Goal: Task Accomplishment & Management: Use online tool/utility

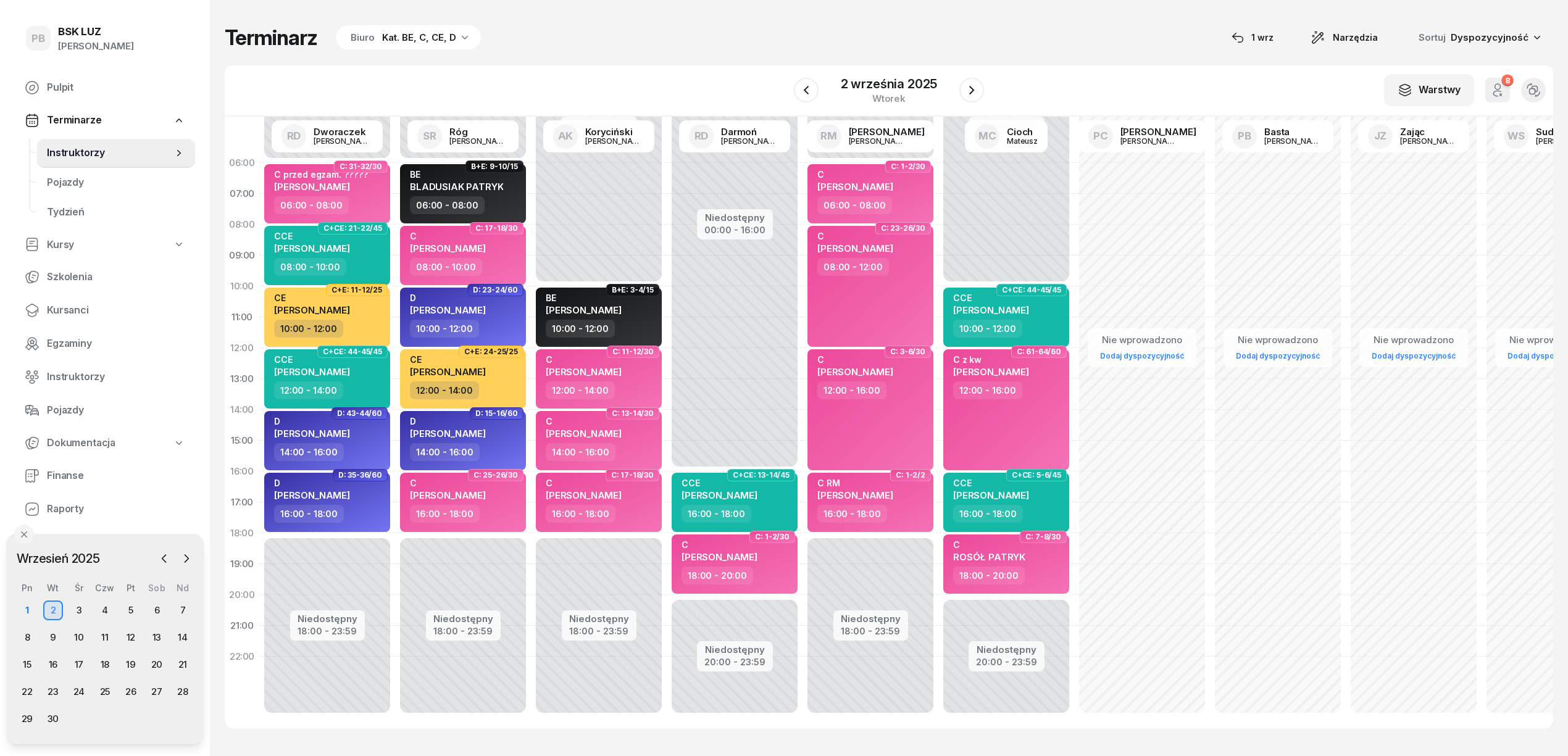
click at [67, 155] on span "Instruktorzy" at bounding box center [110, 153] width 126 height 16
click at [392, 47] on div "Biuro Kat. BE, C, CE, D" at bounding box center [409, 38] width 145 height 25
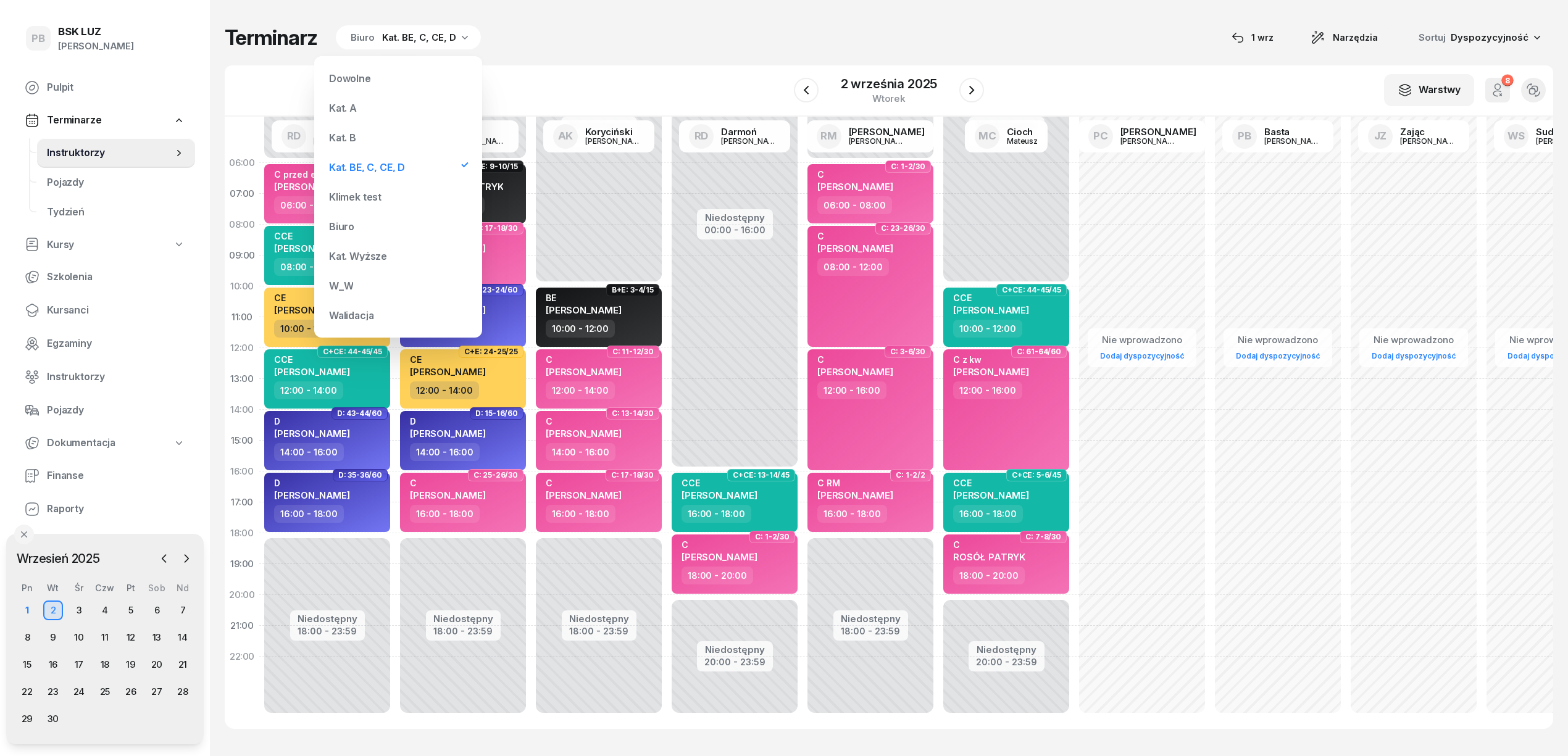
click at [361, 134] on div "Kat. B" at bounding box center [397, 137] width 148 height 25
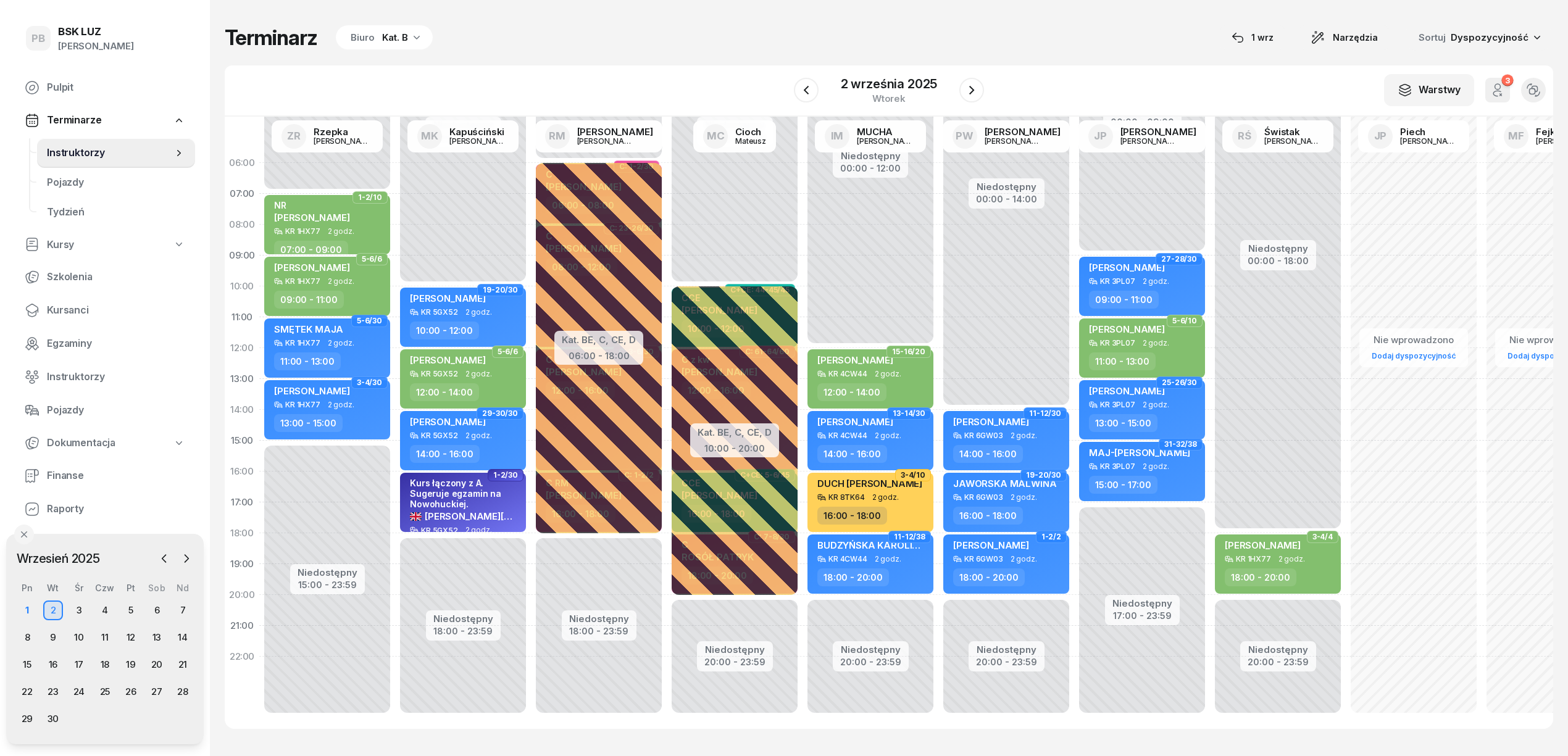
click at [842, 48] on div "Terminarz Biuro Kat. B [DATE] Narzędzia Sortuj Dyspozycyjność" at bounding box center [888, 37] width 1328 height 26
click at [31, 609] on div "1" at bounding box center [27, 610] width 20 height 20
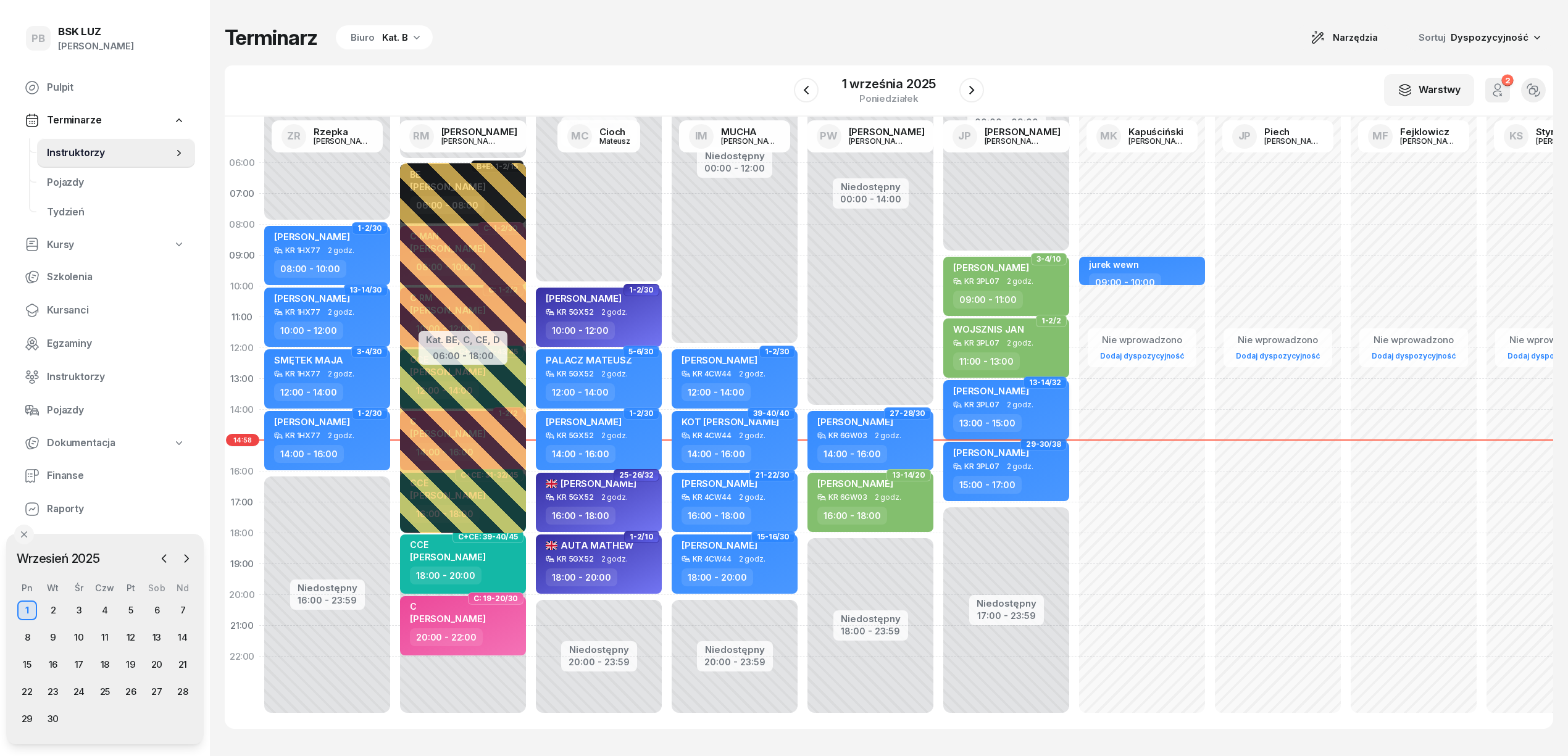
click at [1050, 405] on div "KR 3PL07 2 godz." at bounding box center [1007, 405] width 109 height 9
select select "13"
select select "15"
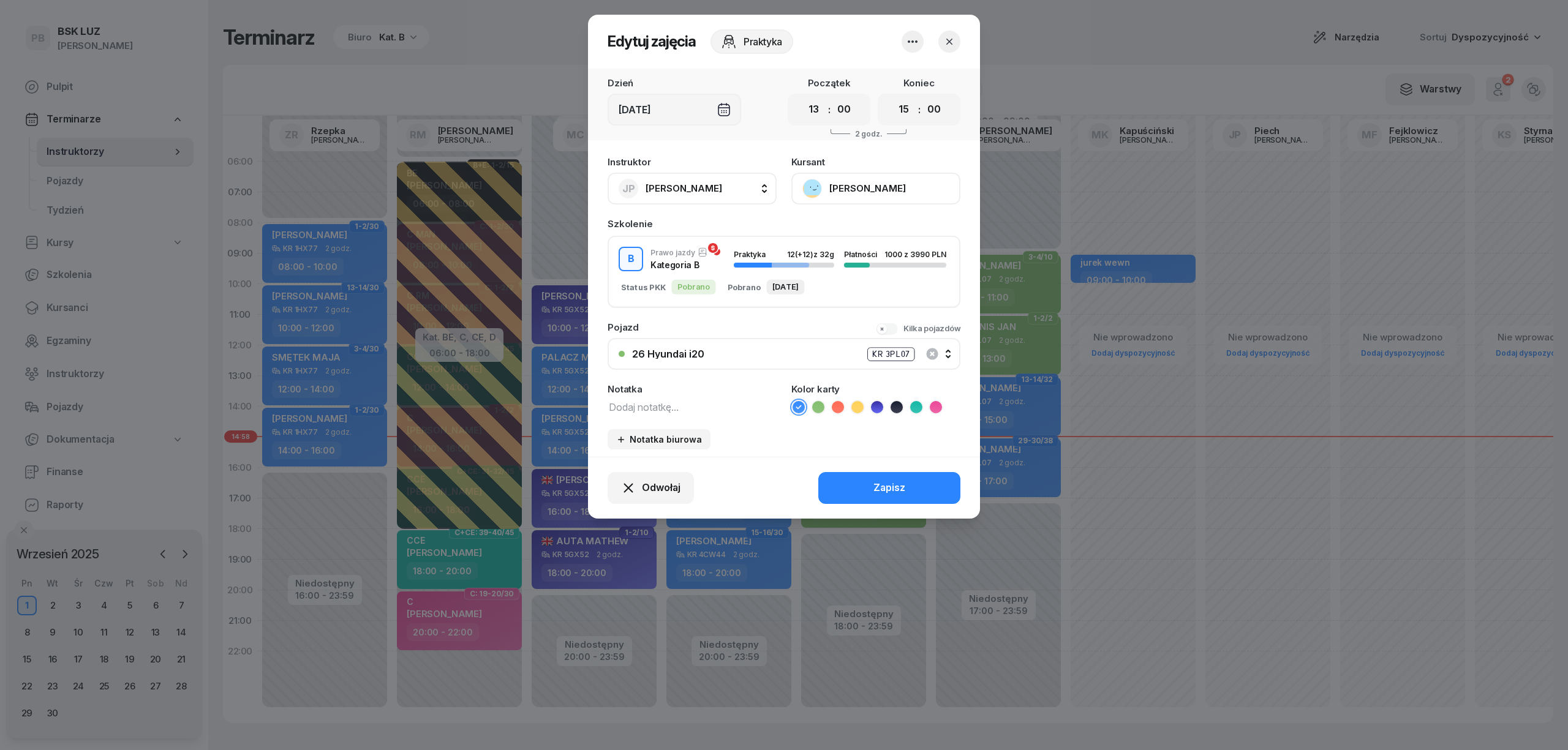
click at [879, 183] on button "[PERSON_NAME]" at bounding box center [875, 188] width 169 height 32
click at [897, 225] on link "Otwórz profil" at bounding box center [874, 230] width 162 height 30
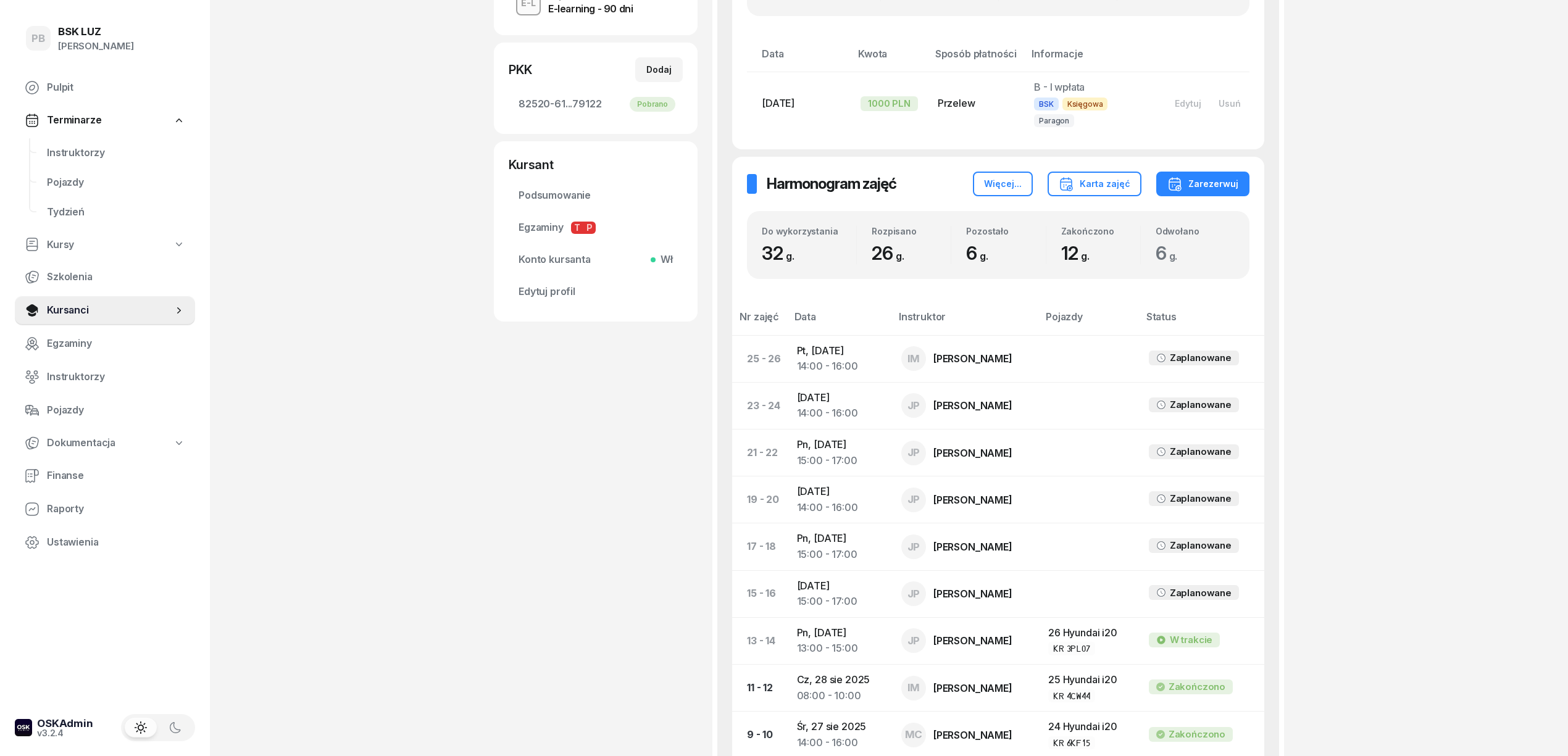
scroll to position [329, 0]
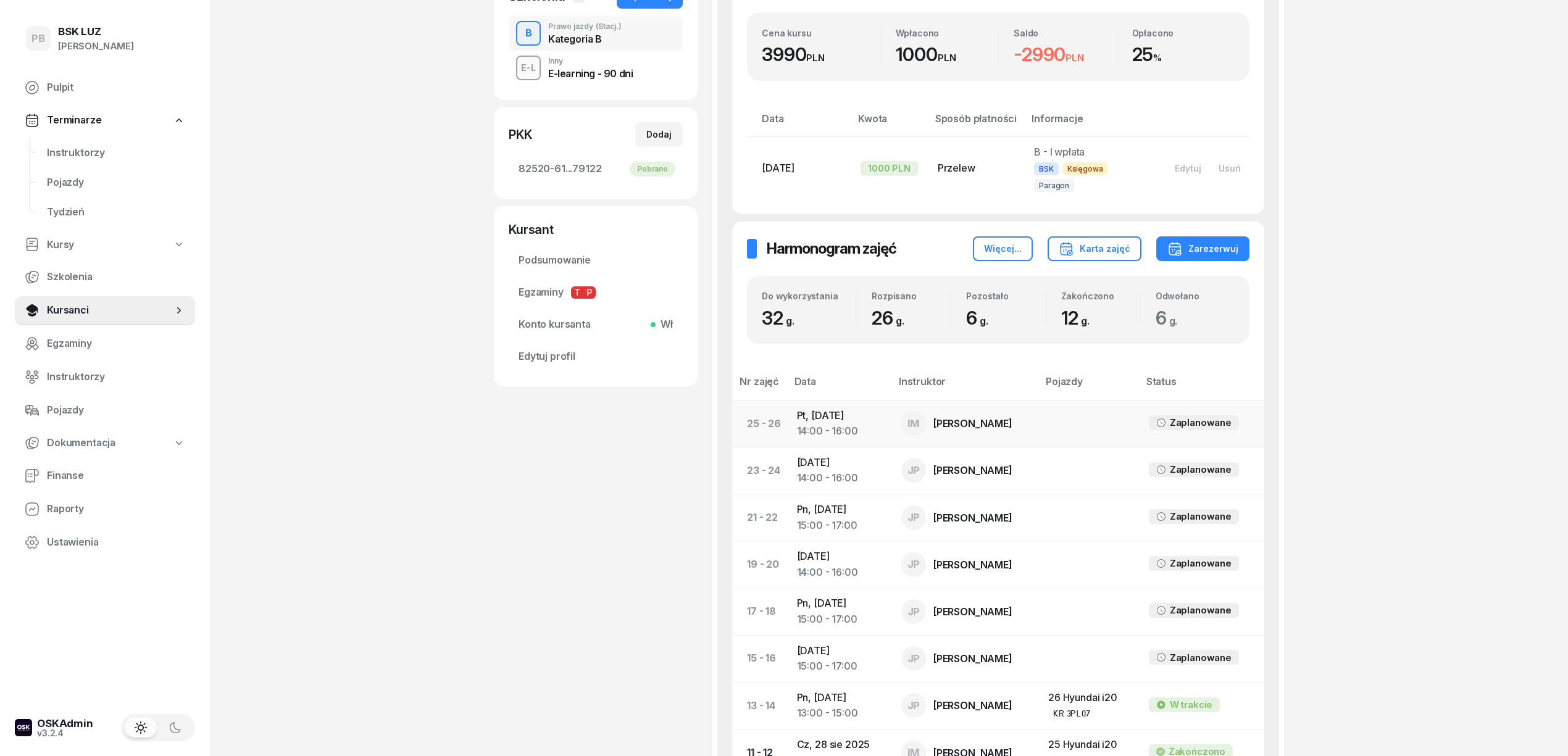
click at [820, 406] on td "Pt, [DATE] 14:00 - 16:00" at bounding box center [838, 423] width 104 height 47
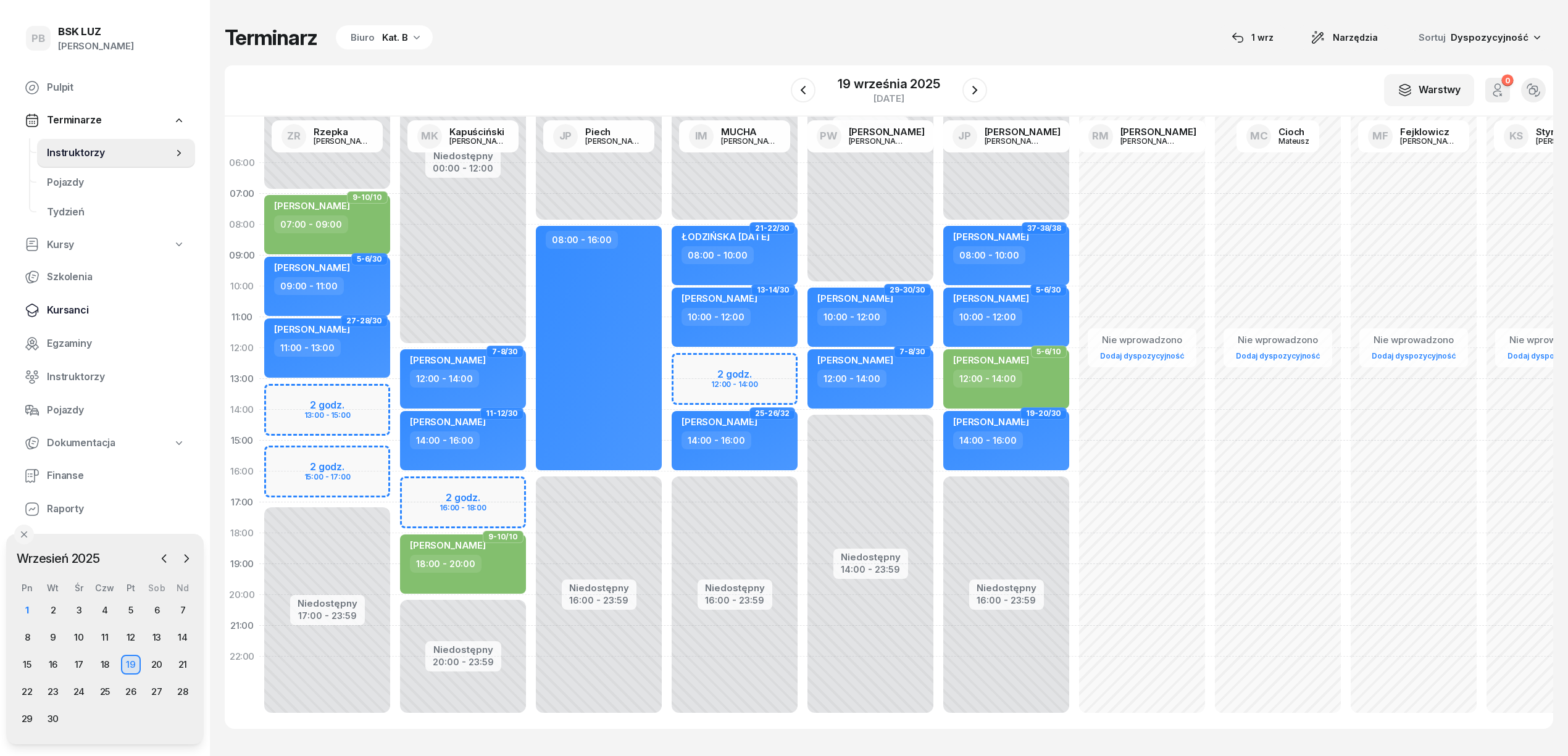
click at [80, 310] on span "Kursanci" at bounding box center [116, 310] width 138 height 16
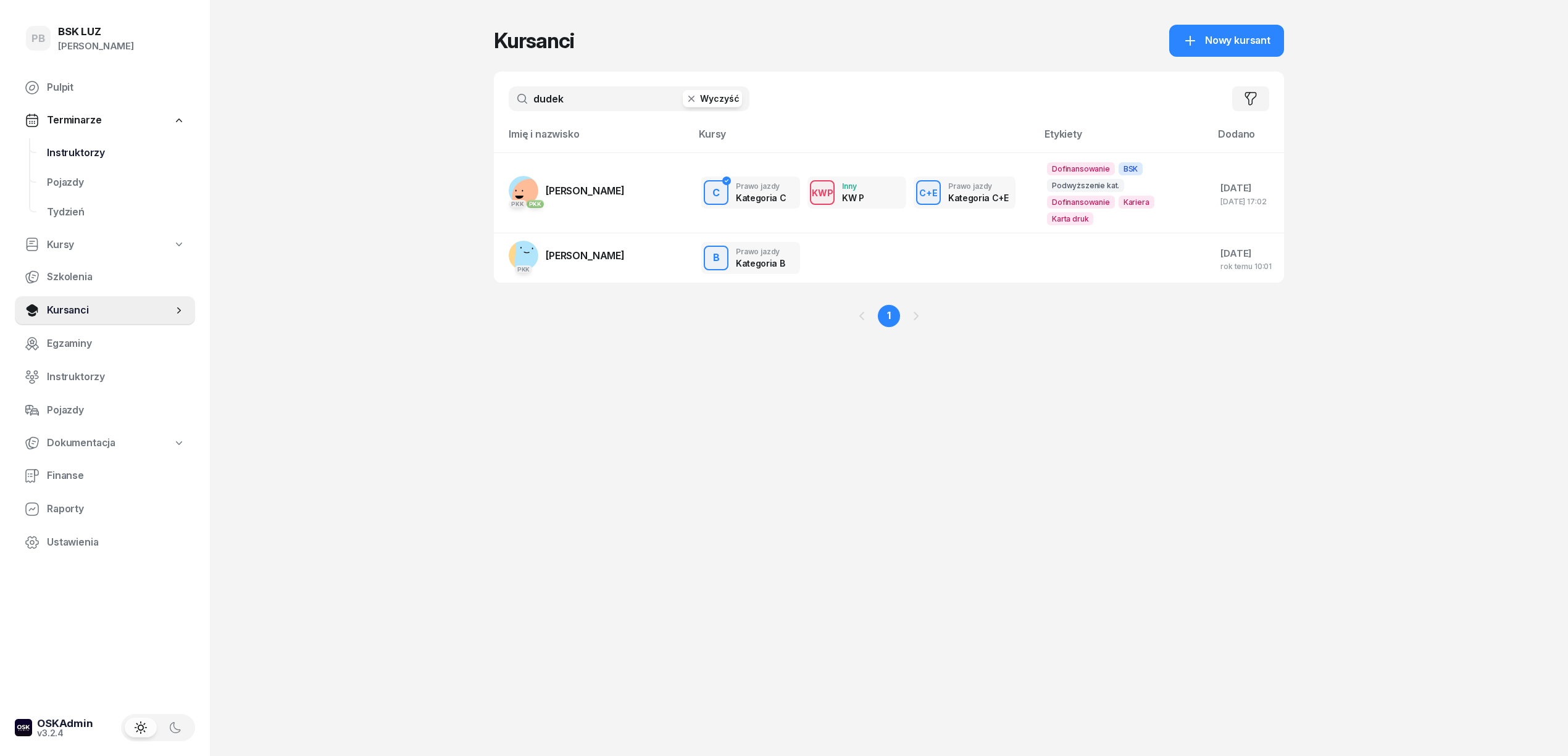
click at [88, 154] on span "Instruktorzy" at bounding box center [116, 153] width 138 height 16
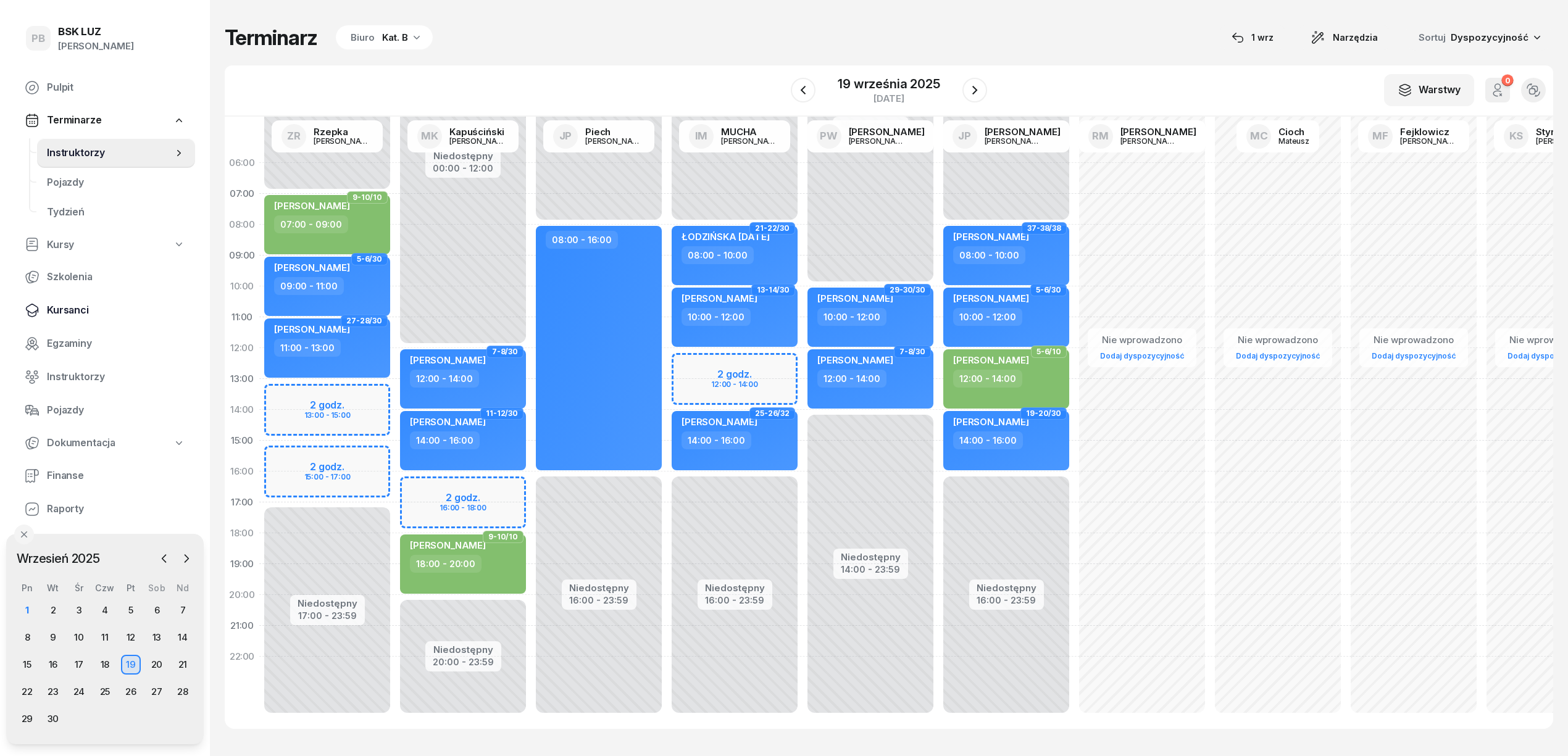
click at [73, 306] on span "Kursanci" at bounding box center [116, 310] width 138 height 16
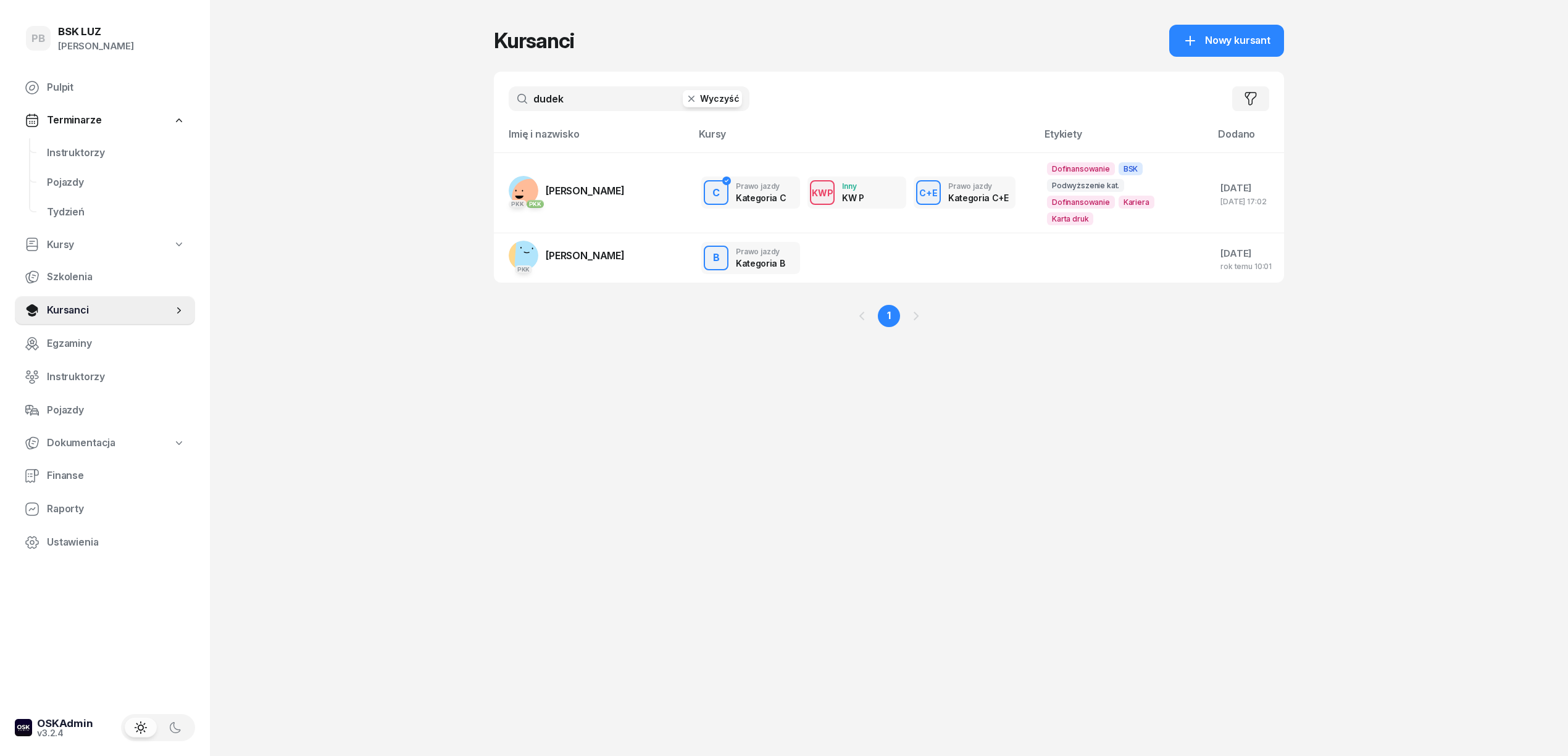
click at [579, 102] on input "dudek" at bounding box center [629, 99] width 241 height 25
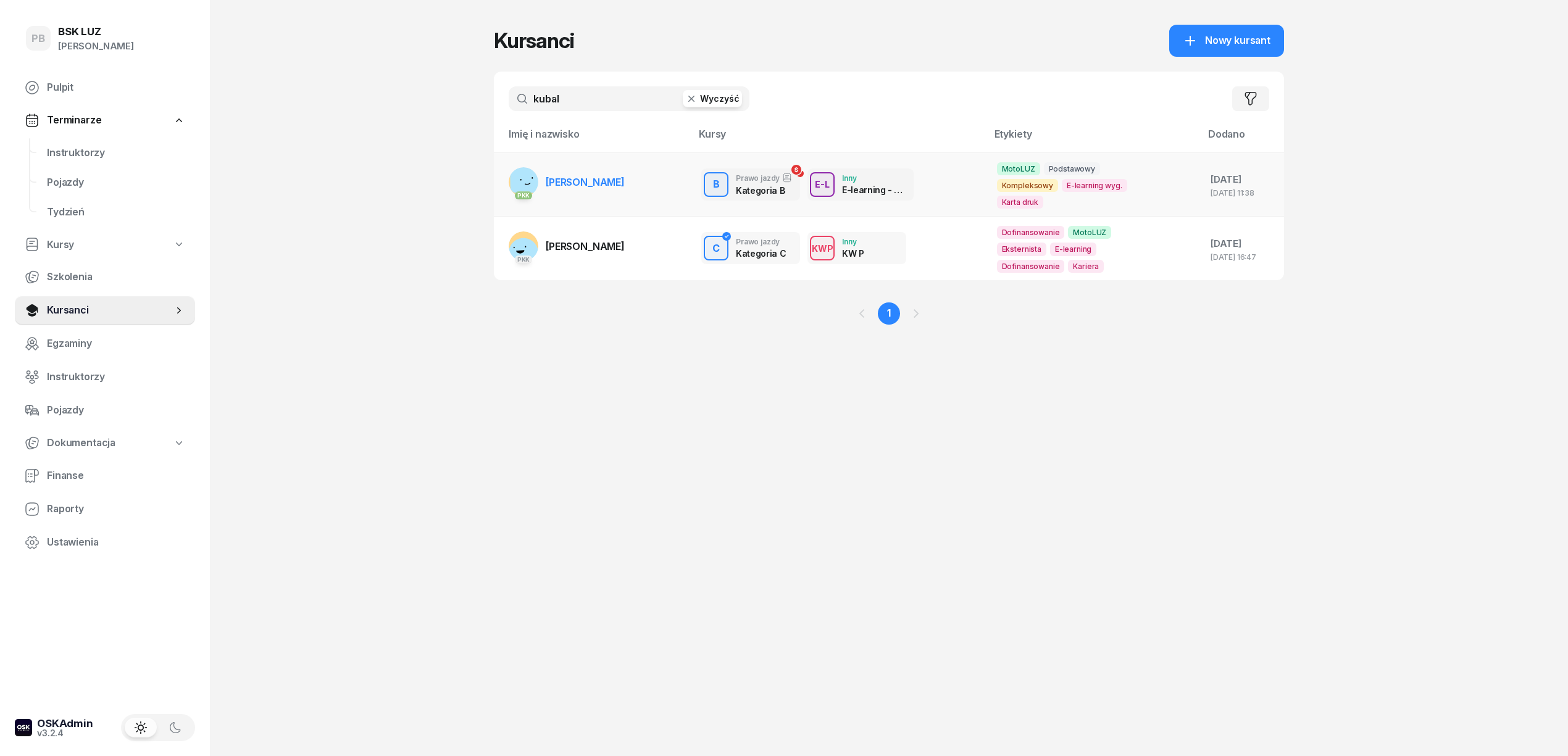
type input "kubal"
click at [596, 193] on link "PKK [PERSON_NAME]" at bounding box center [567, 181] width 117 height 30
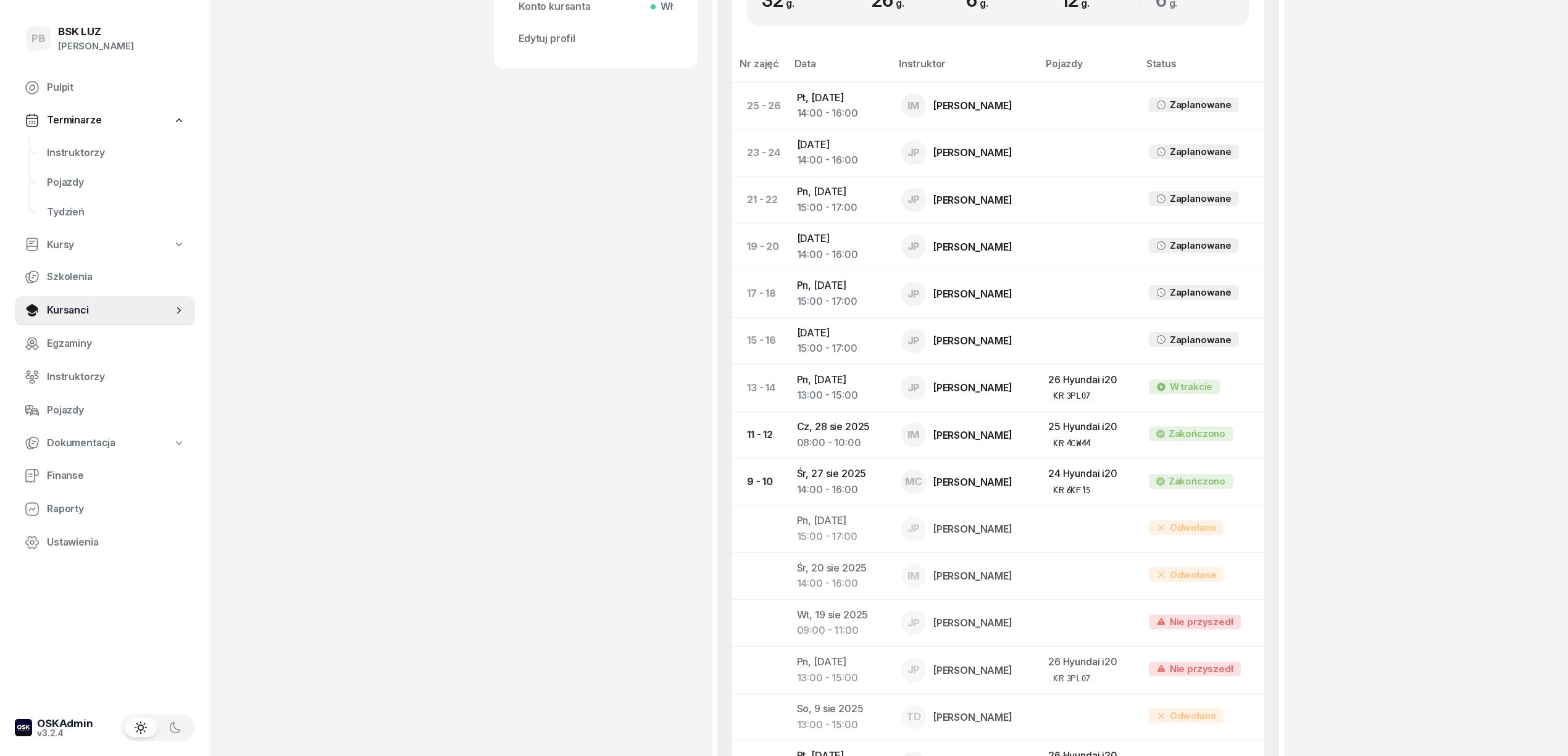
scroll to position [658, 0]
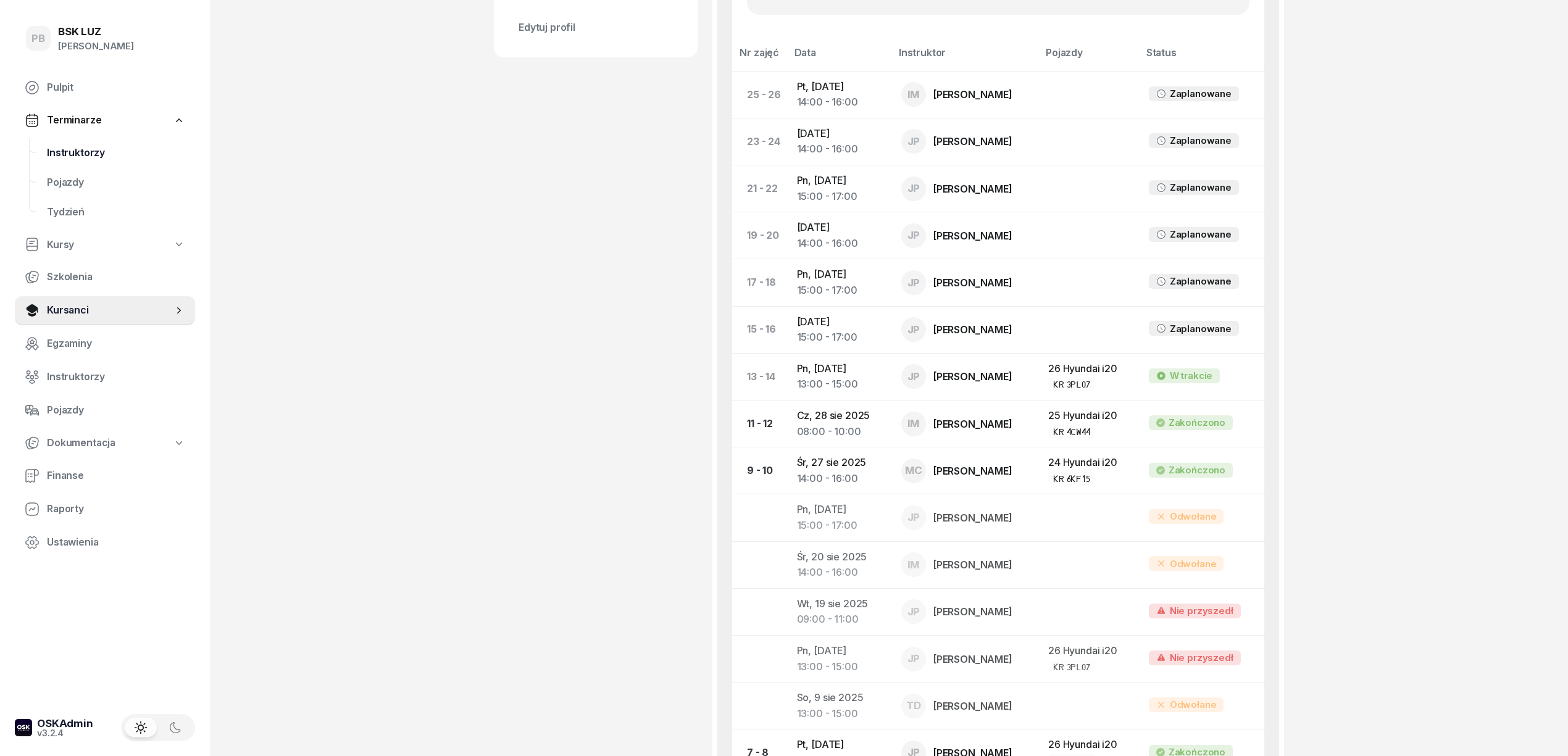
click at [89, 153] on span "Instruktorzy" at bounding box center [116, 153] width 138 height 16
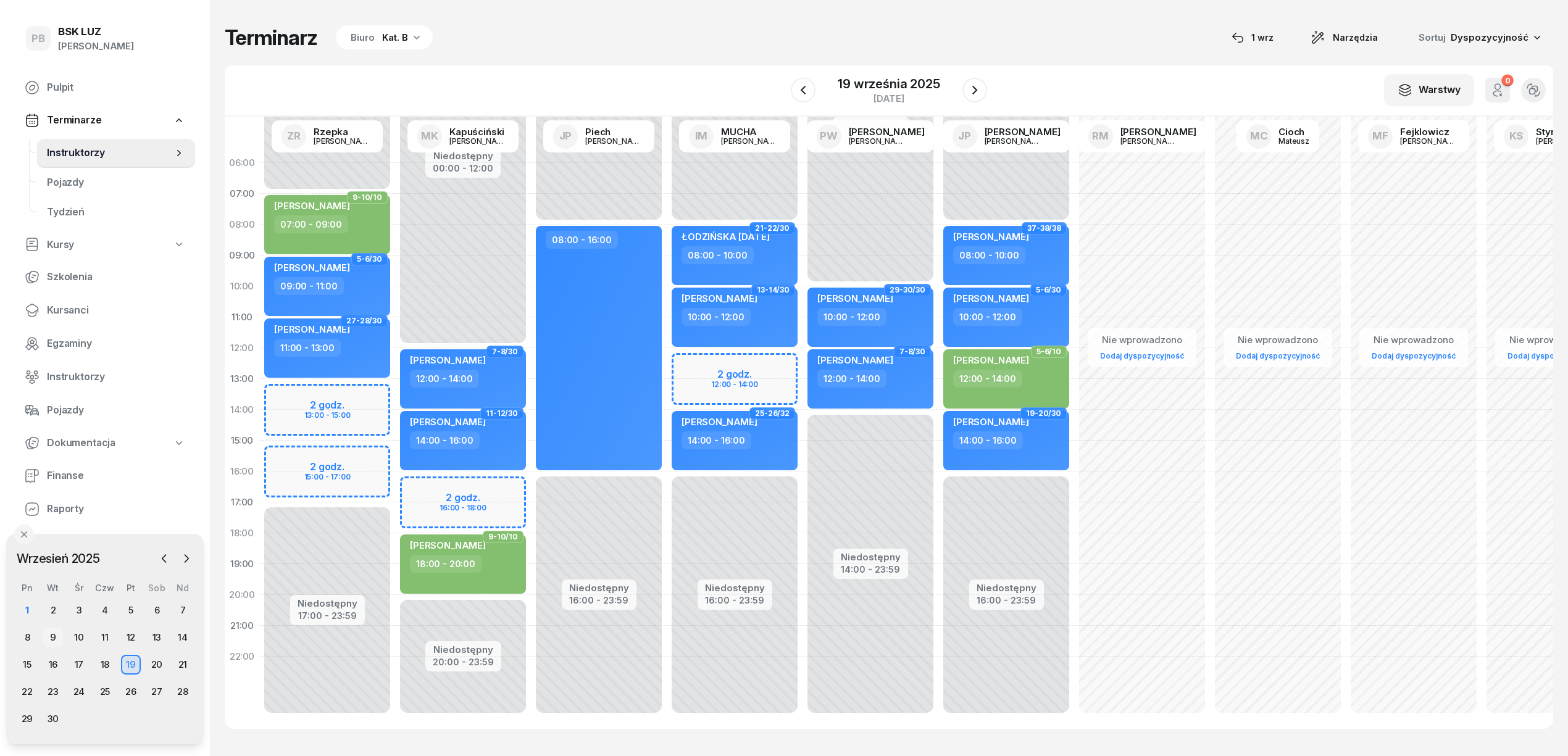
click at [53, 633] on div "9" at bounding box center [53, 638] width 20 height 20
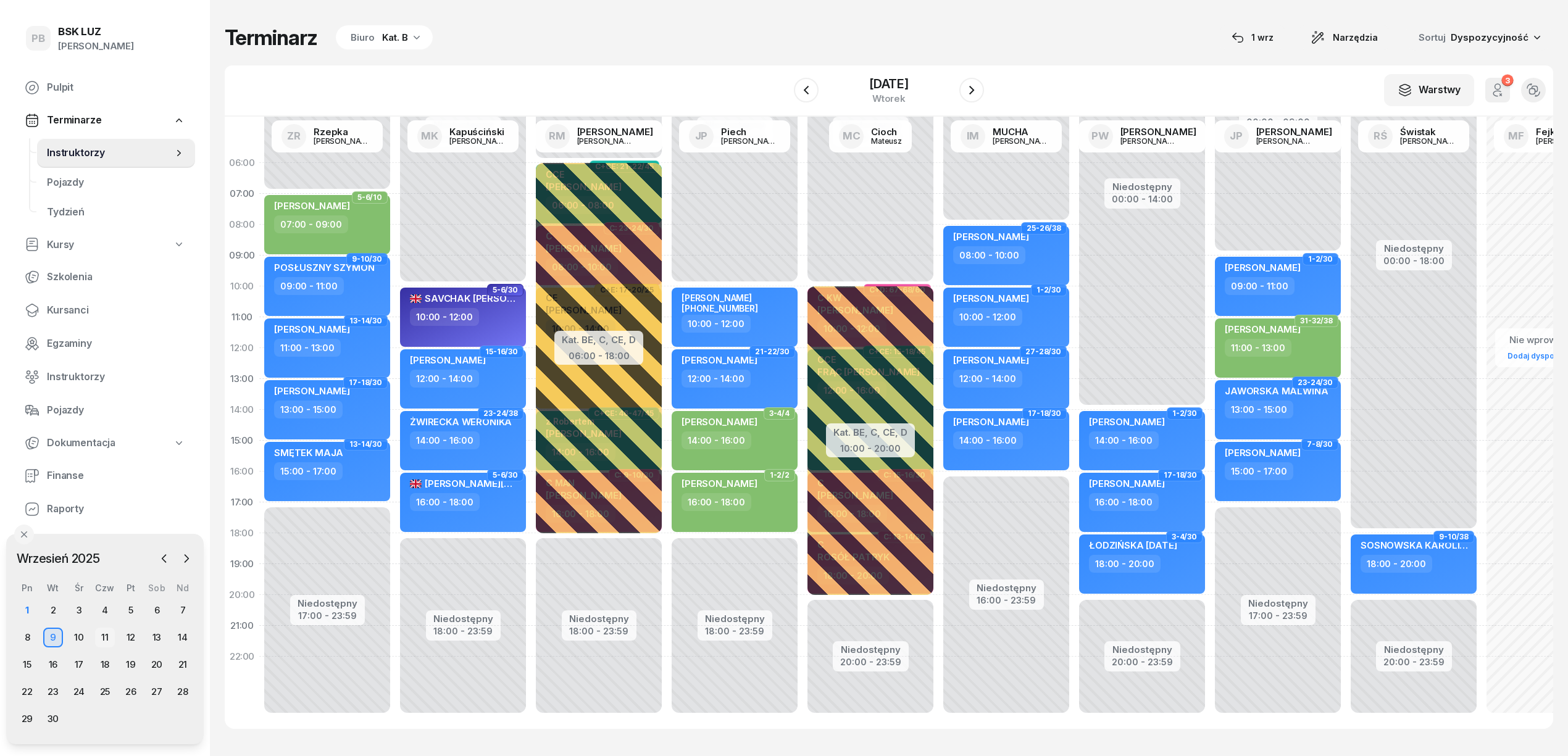
click at [99, 632] on div "11" at bounding box center [105, 638] width 20 height 20
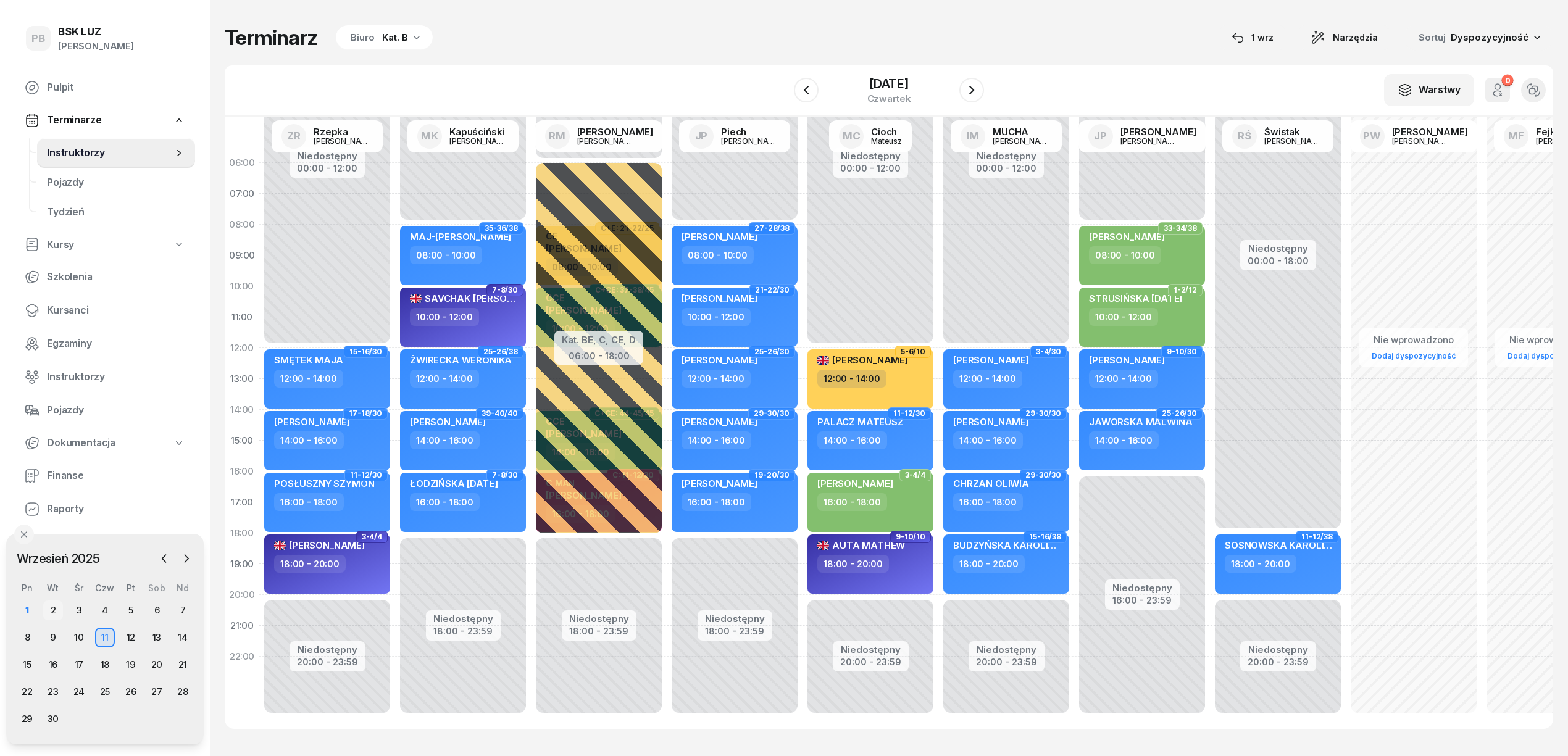
click at [56, 606] on div "2" at bounding box center [53, 610] width 20 height 20
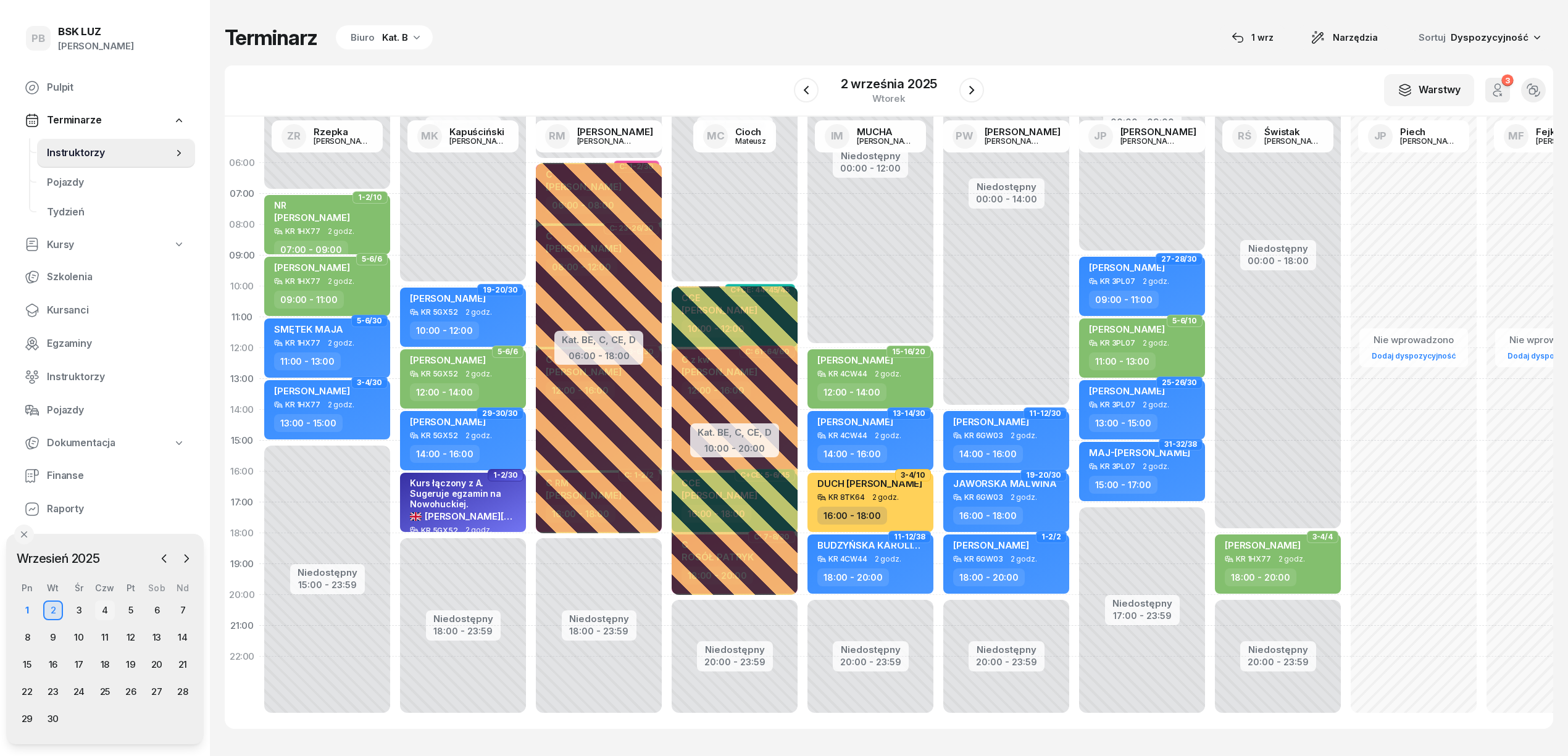
click at [109, 609] on div "4" at bounding box center [105, 610] width 20 height 20
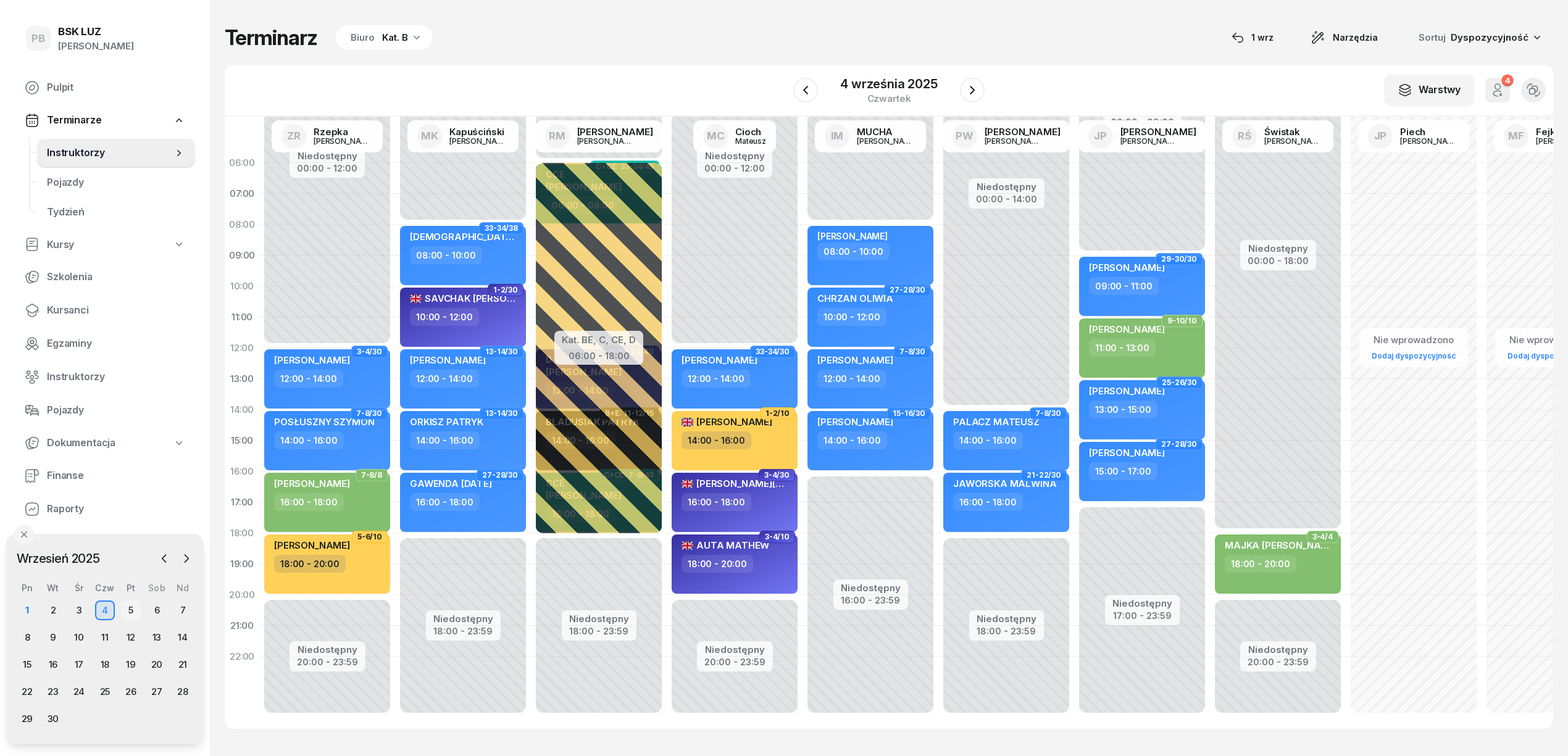
click at [127, 609] on div "5" at bounding box center [131, 610] width 20 height 20
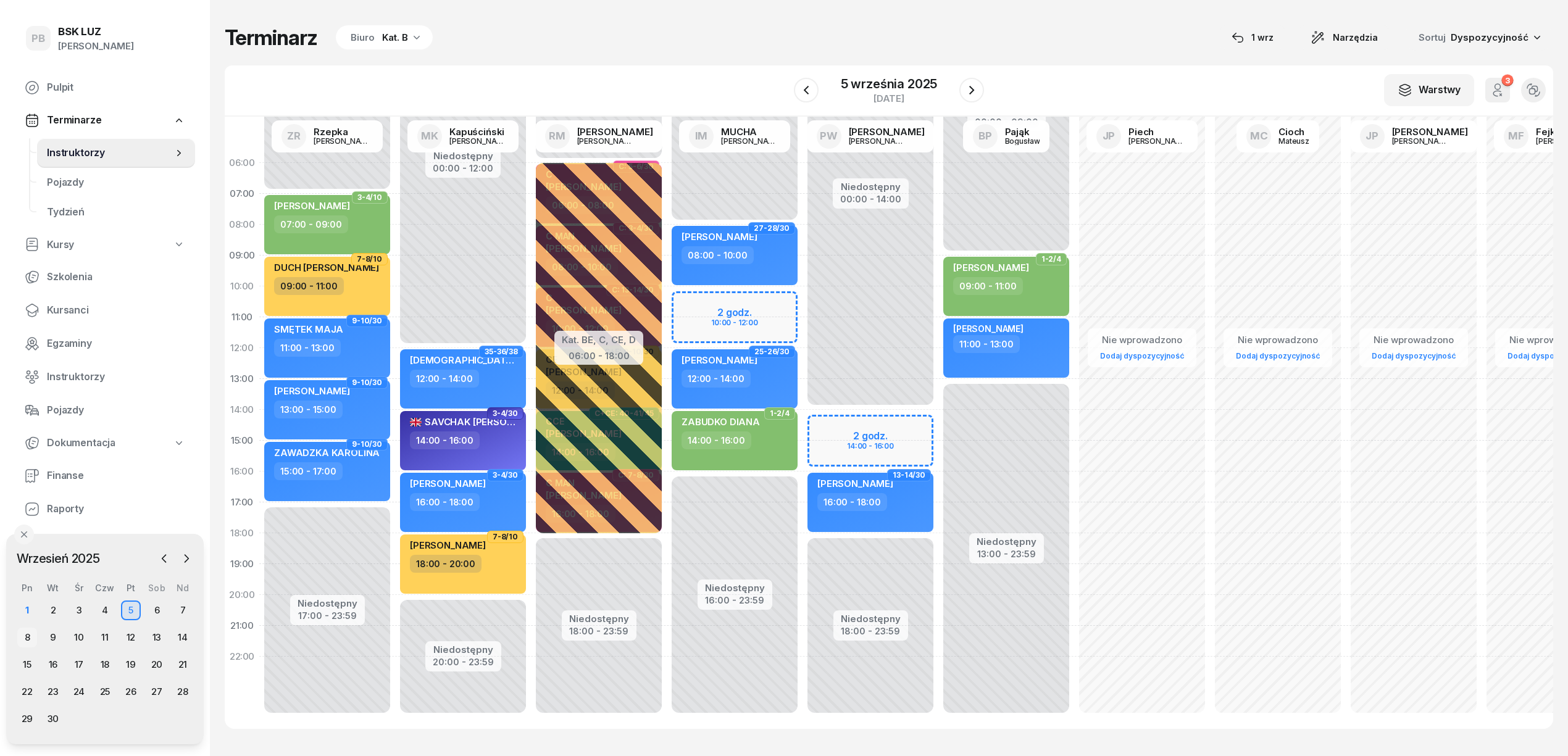
click at [28, 633] on div "8" at bounding box center [27, 638] width 20 height 20
click at [46, 638] on div "9" at bounding box center [53, 638] width 20 height 20
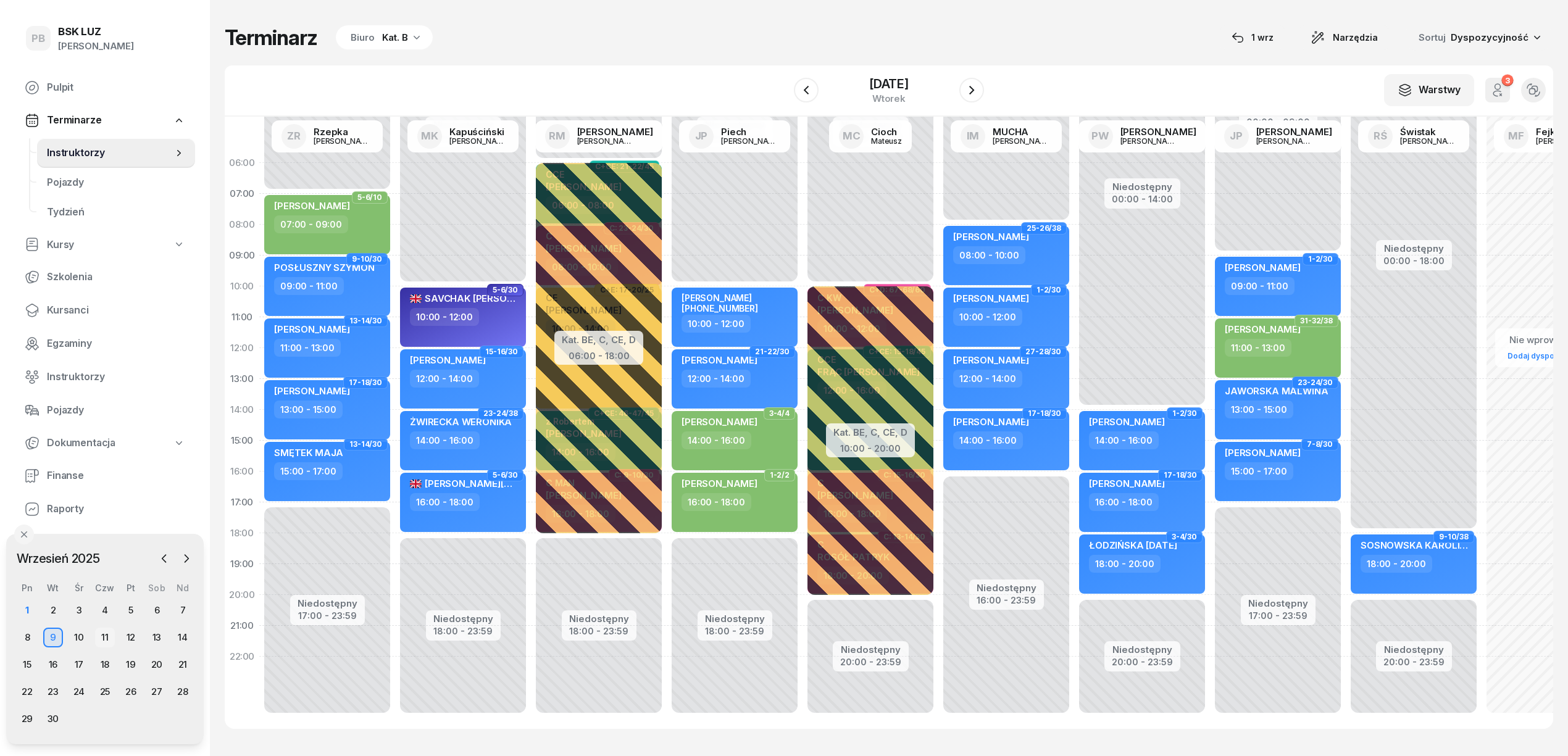
click at [99, 636] on div "11" at bounding box center [105, 638] width 20 height 20
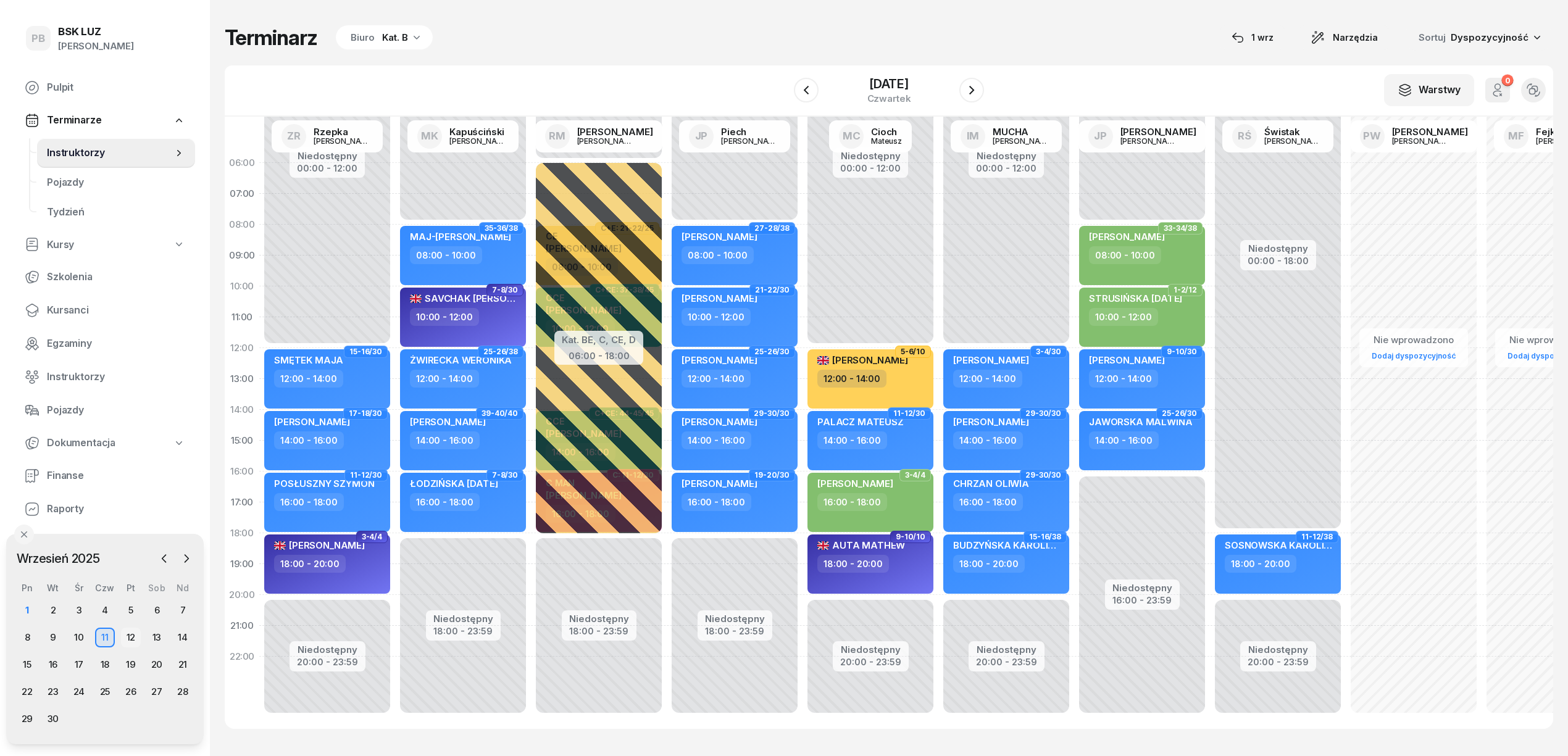
click at [132, 639] on div "12" at bounding box center [131, 638] width 20 height 20
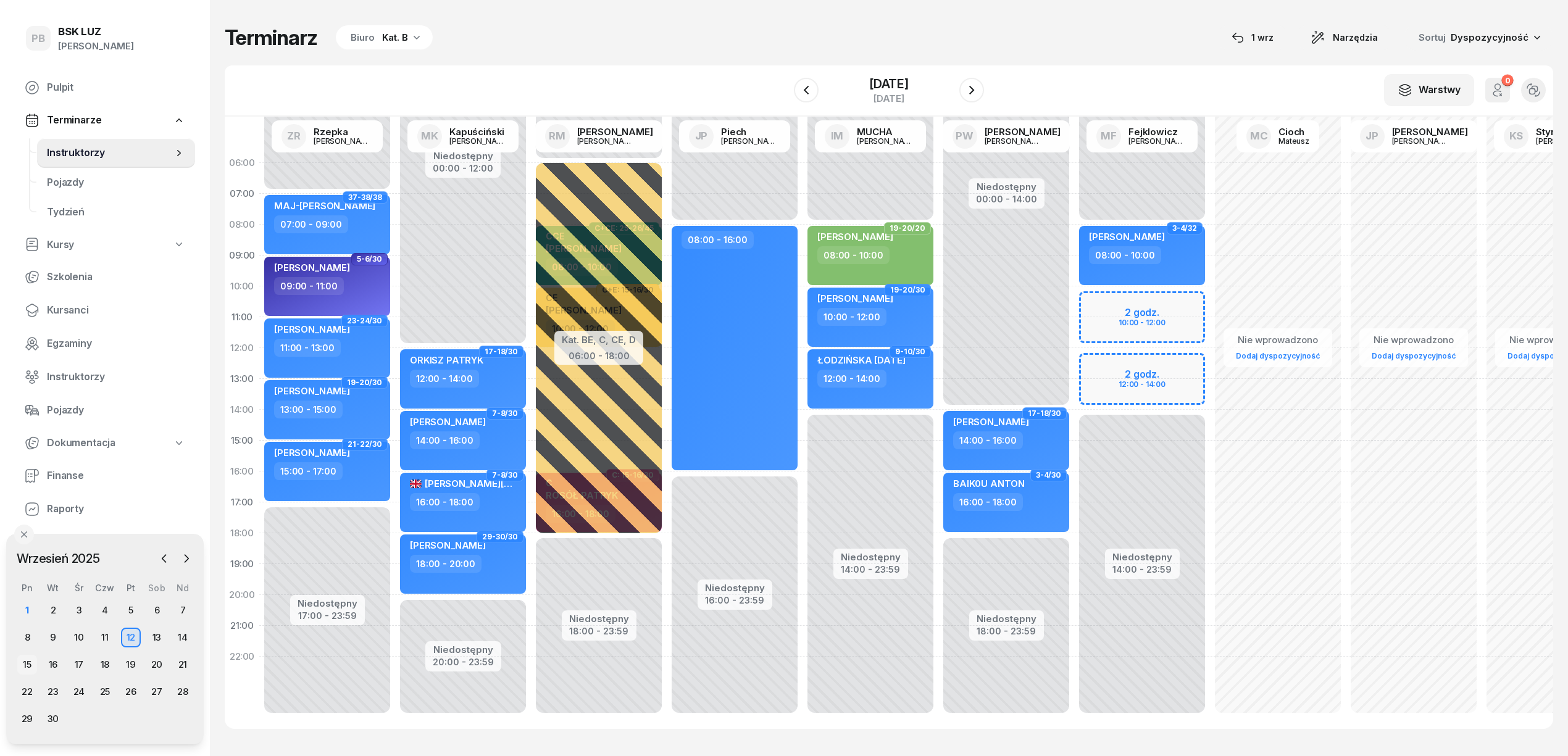
click at [28, 664] on div "15" at bounding box center [27, 664] width 20 height 20
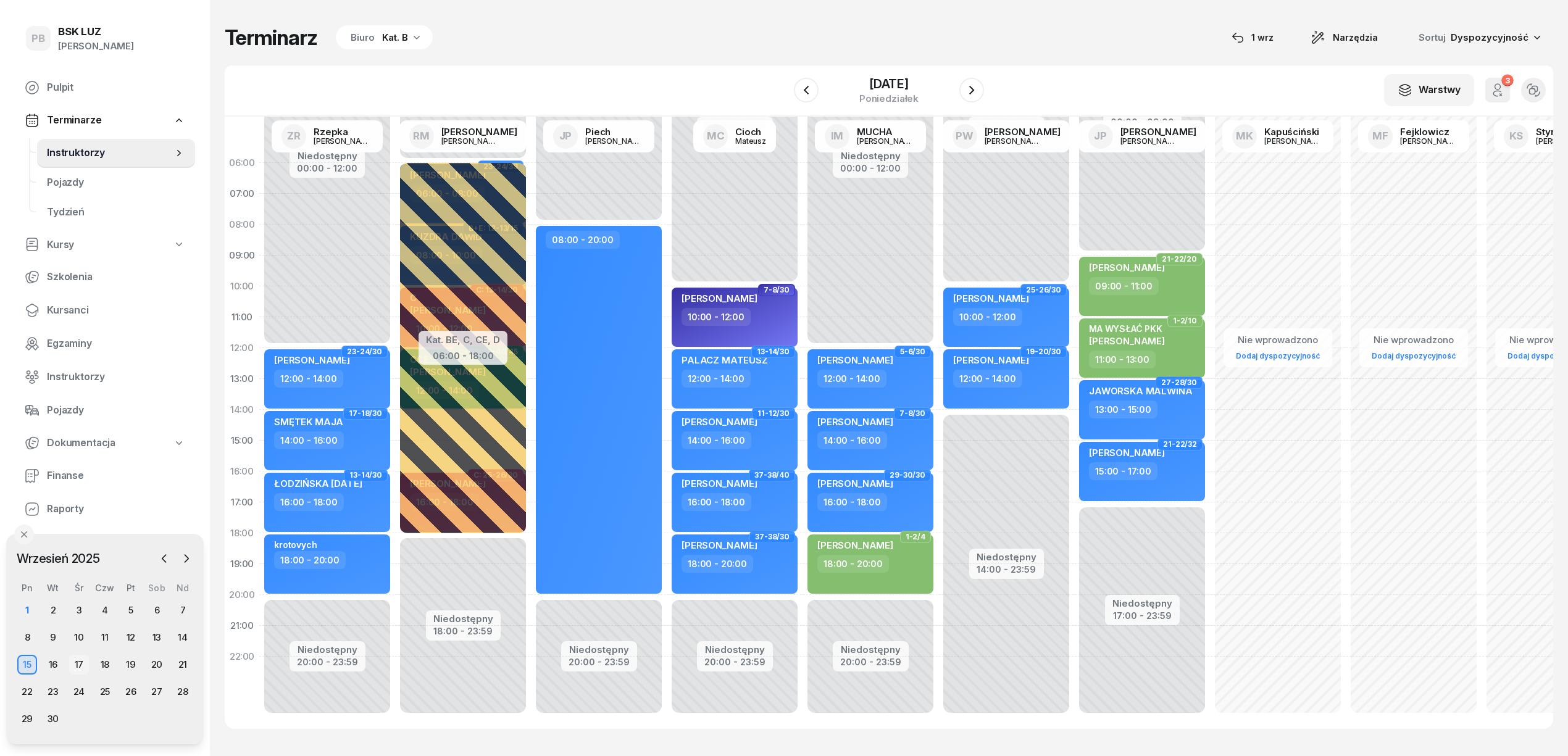
click at [79, 660] on div "17" at bounding box center [78, 664] width 20 height 20
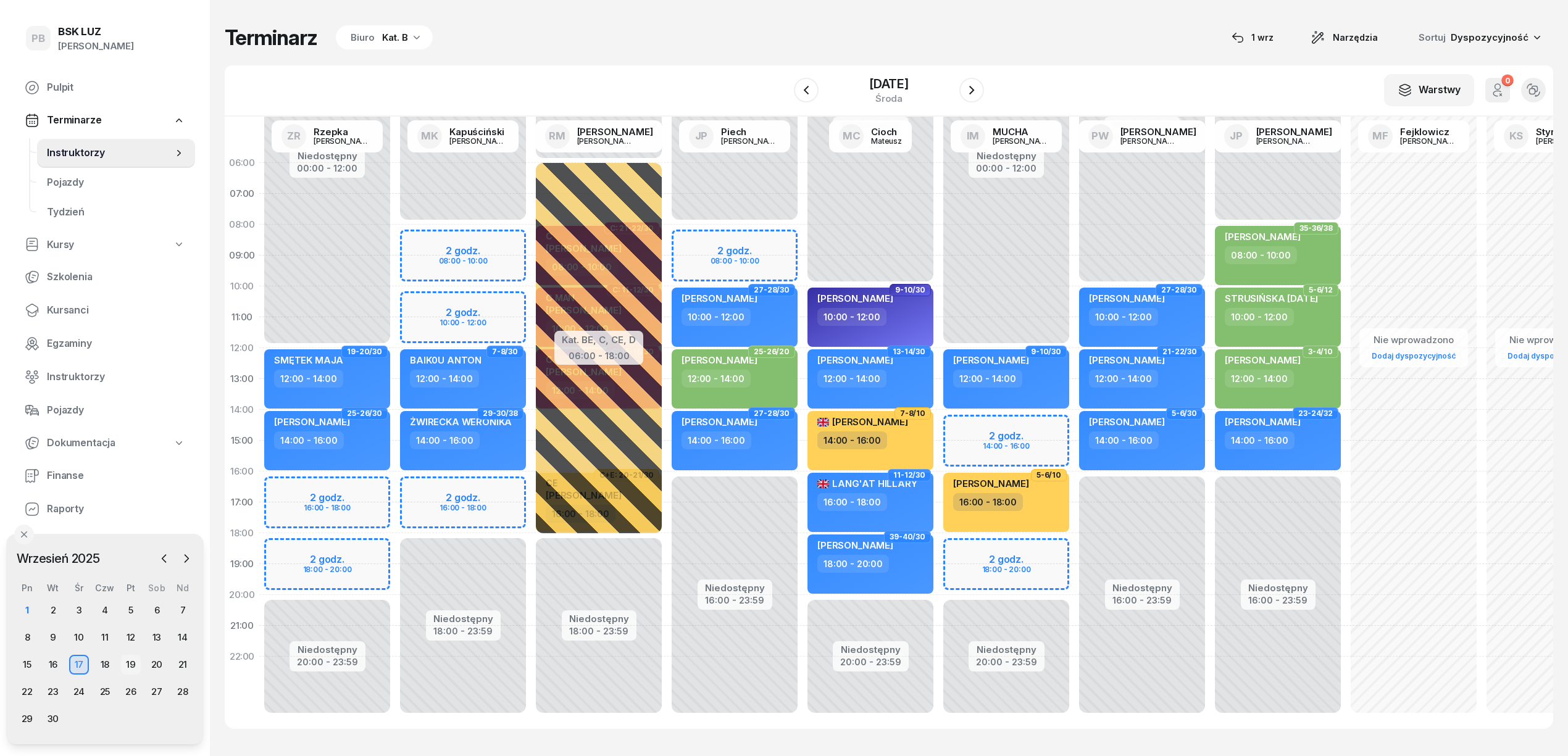
click at [131, 662] on div "19" at bounding box center [131, 664] width 20 height 20
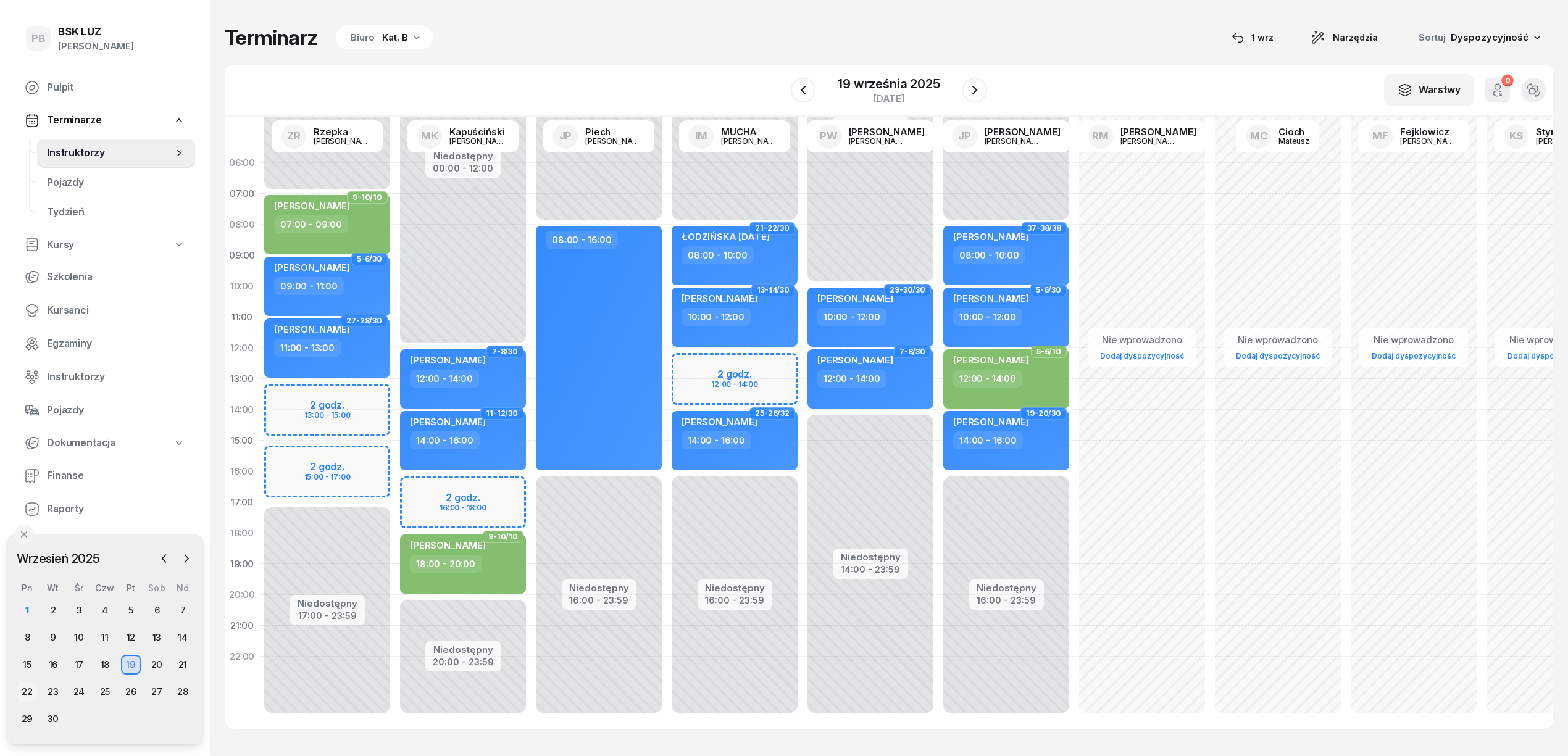
click at [22, 694] on div "22" at bounding box center [27, 691] width 20 height 20
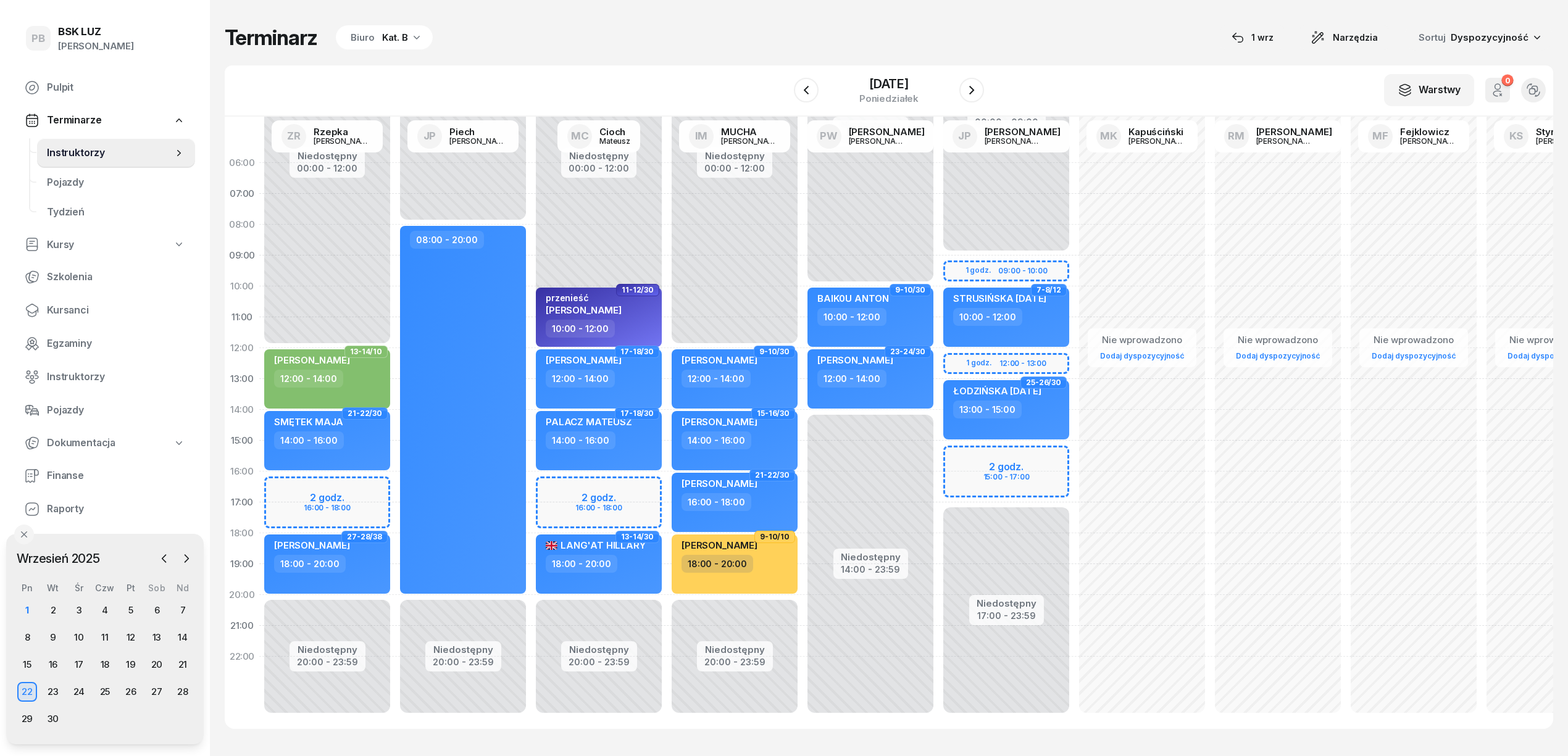
click at [964, 456] on div "Niedostępny 00:00 - 09:00 Niedostępny 17:00 - 23:59 1 godz. 09:00 - 10:00 1 god…" at bounding box center [1006, 441] width 136 height 586
select select "15"
select select "17"
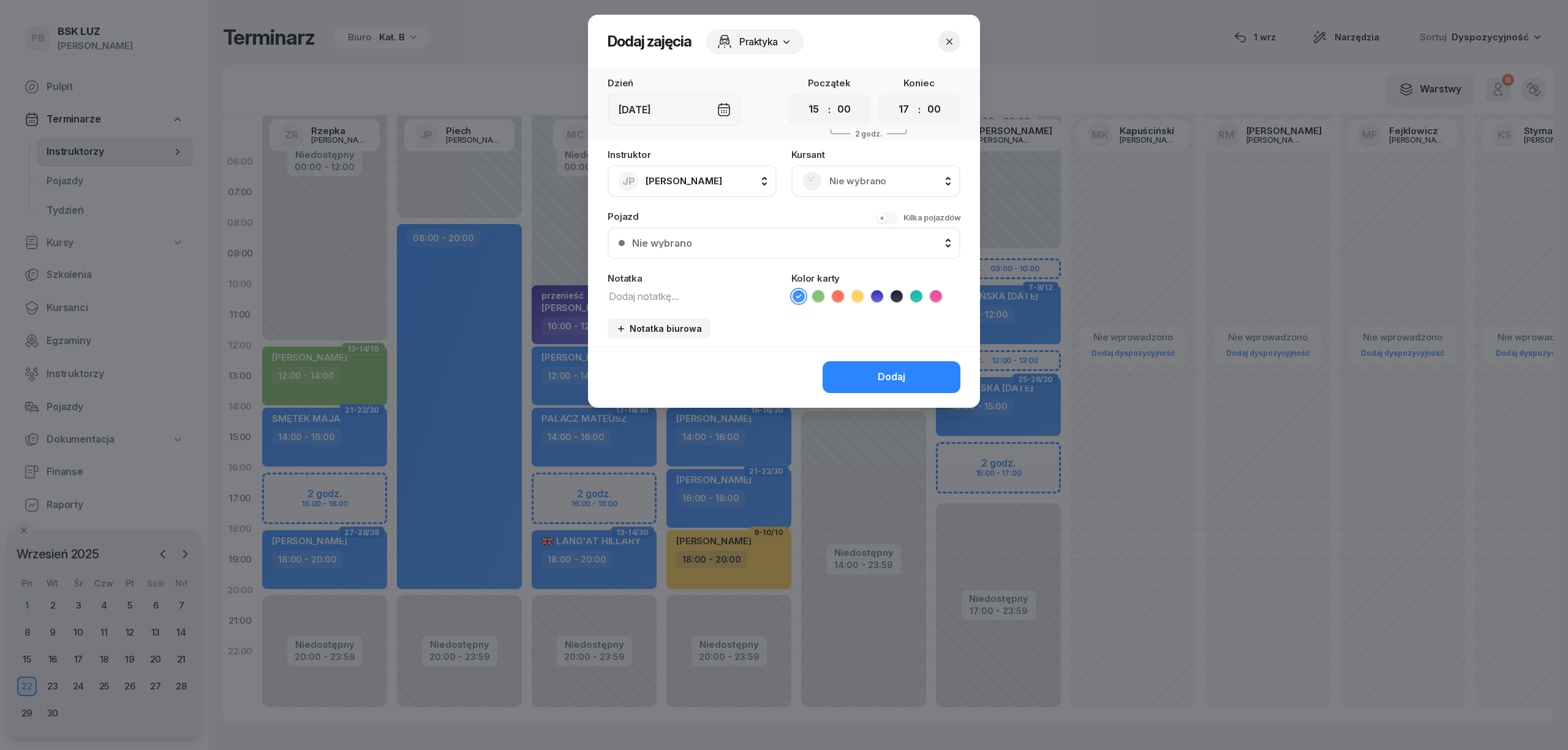
click at [893, 179] on span "Nie wybrano" at bounding box center [889, 181] width 120 height 16
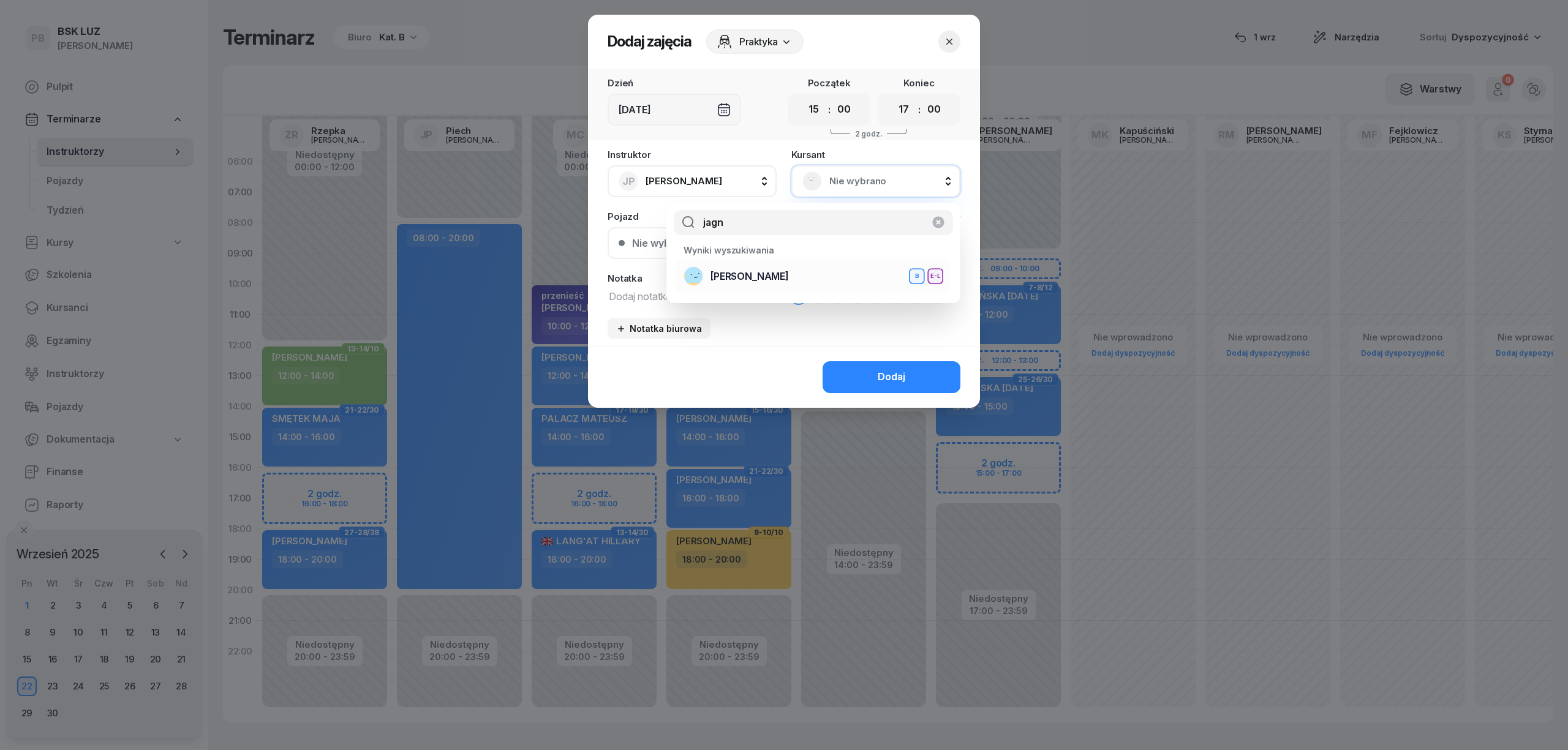
type input "jagn"
click at [849, 276] on div "[PERSON_NAME] B E-L" at bounding box center [814, 276] width 260 height 20
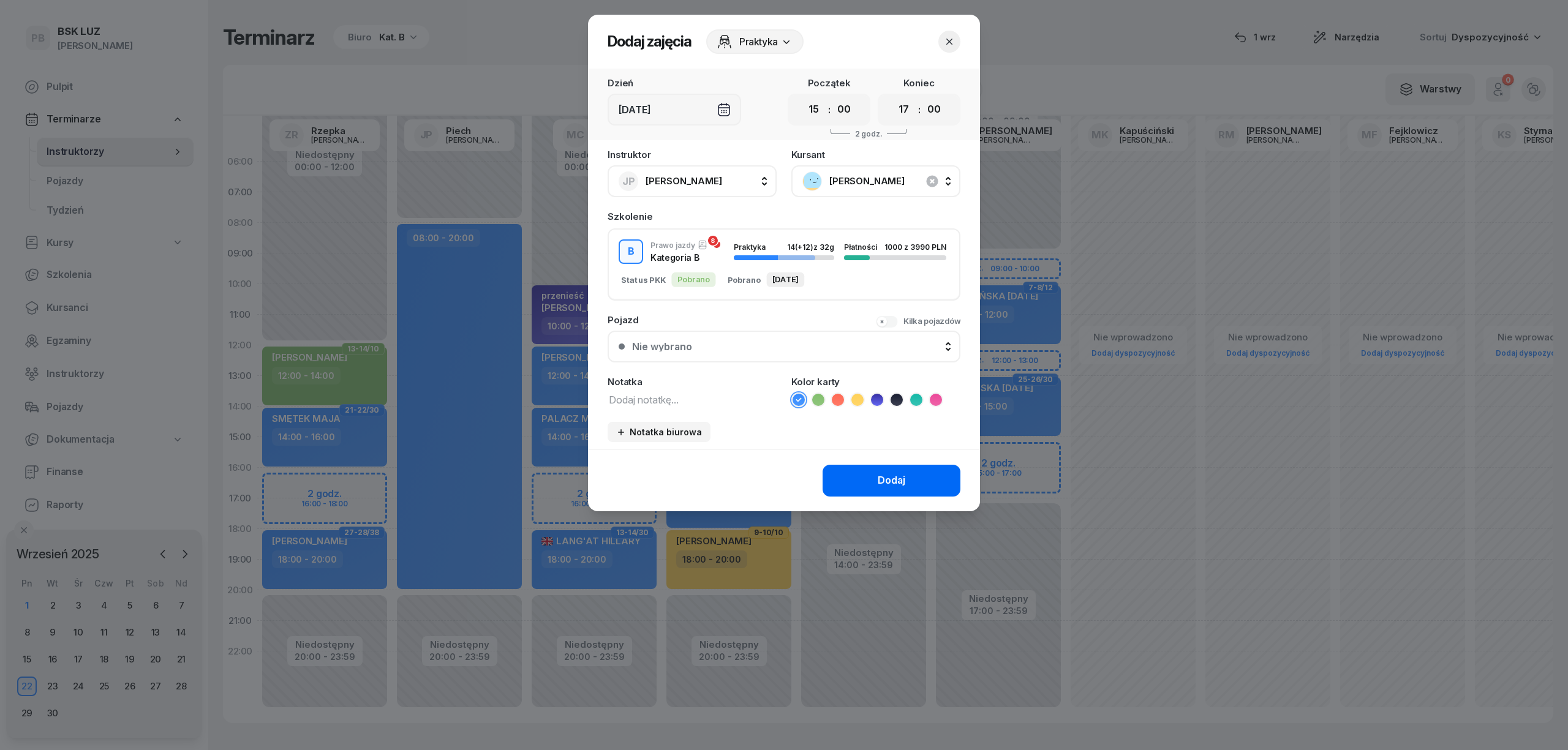
click at [888, 486] on div "Dodaj" at bounding box center [892, 480] width 27 height 16
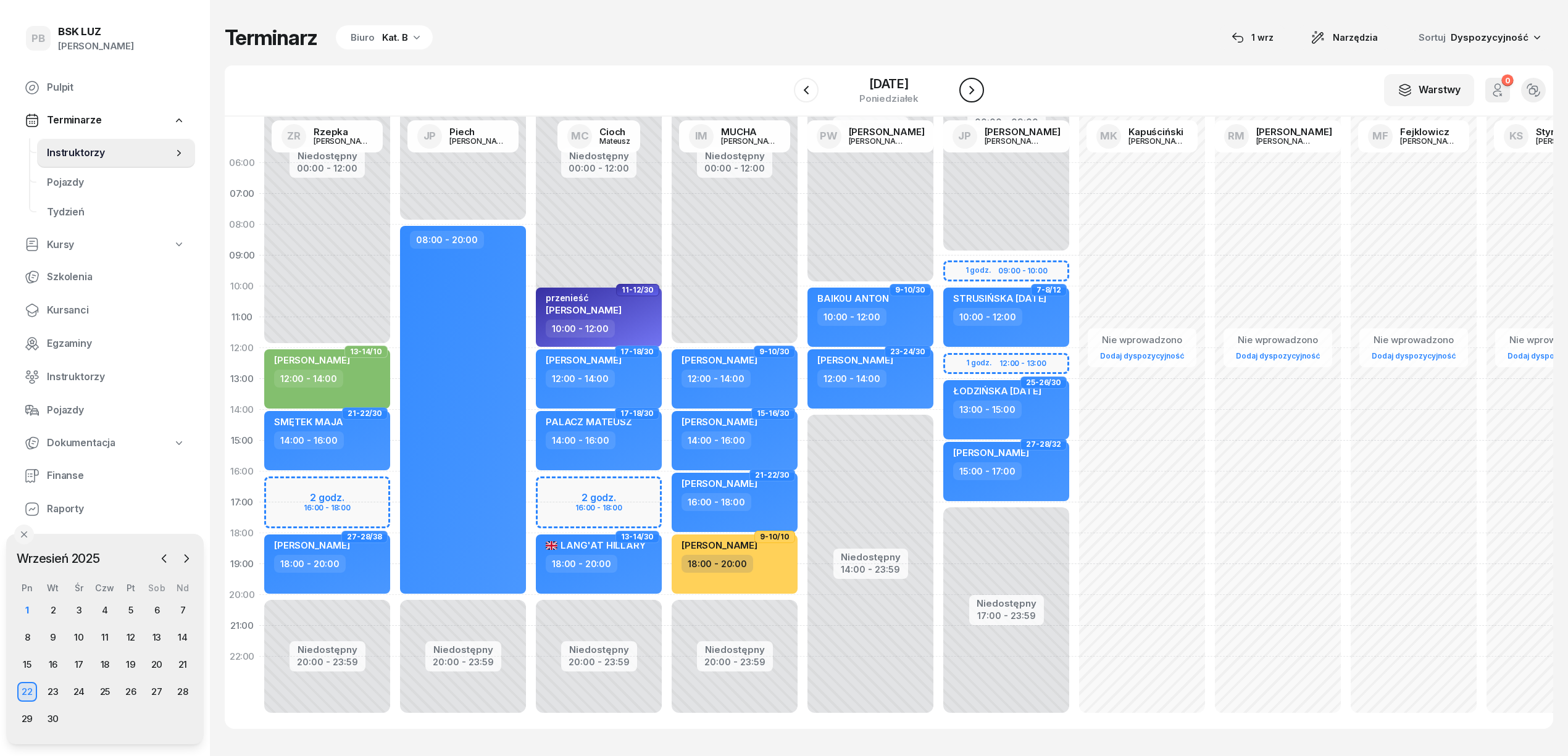
click at [968, 84] on icon "button" at bounding box center [972, 91] width 15 height 15
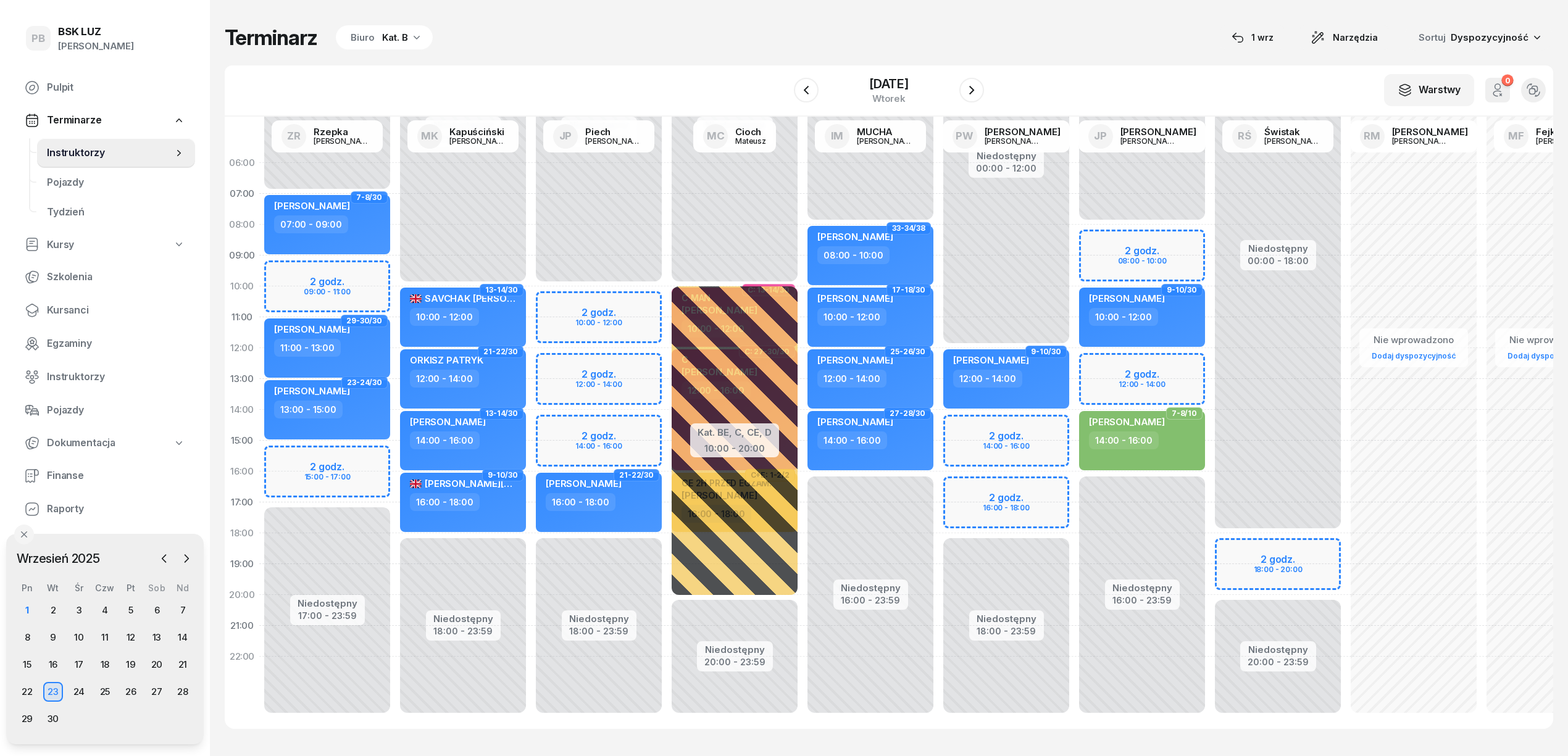
click at [1105, 236] on div "Niedostępny 00:00 - 08:00 Niedostępny 16:00 - 23:59 2 godz. 08:00 - 10:00 2 god…" at bounding box center [1142, 441] width 136 height 586
select select "08"
select select "10"
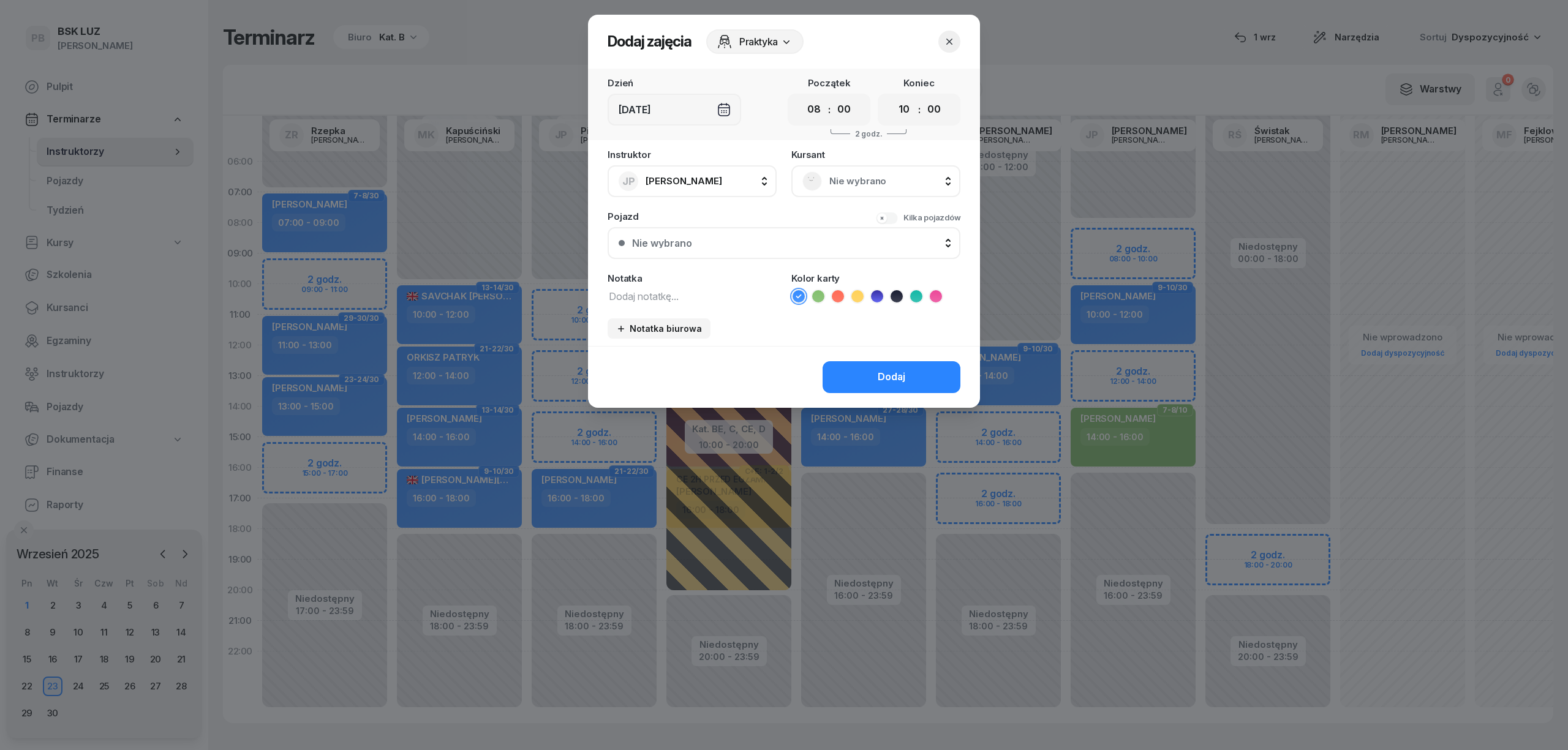
click at [854, 175] on span "Nie wybrano" at bounding box center [889, 181] width 120 height 16
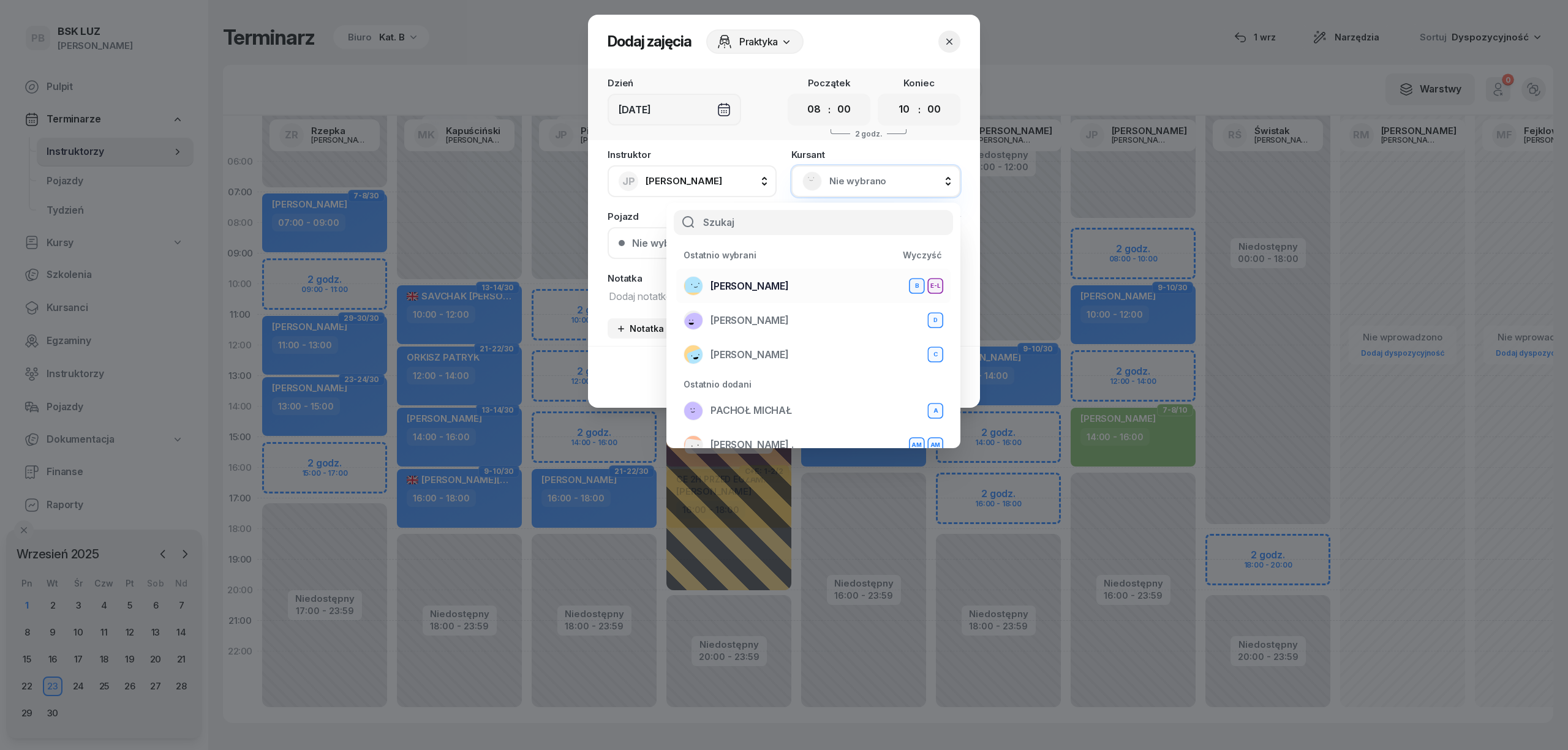
click at [831, 285] on div "[PERSON_NAME] B E-L" at bounding box center [814, 286] width 260 height 20
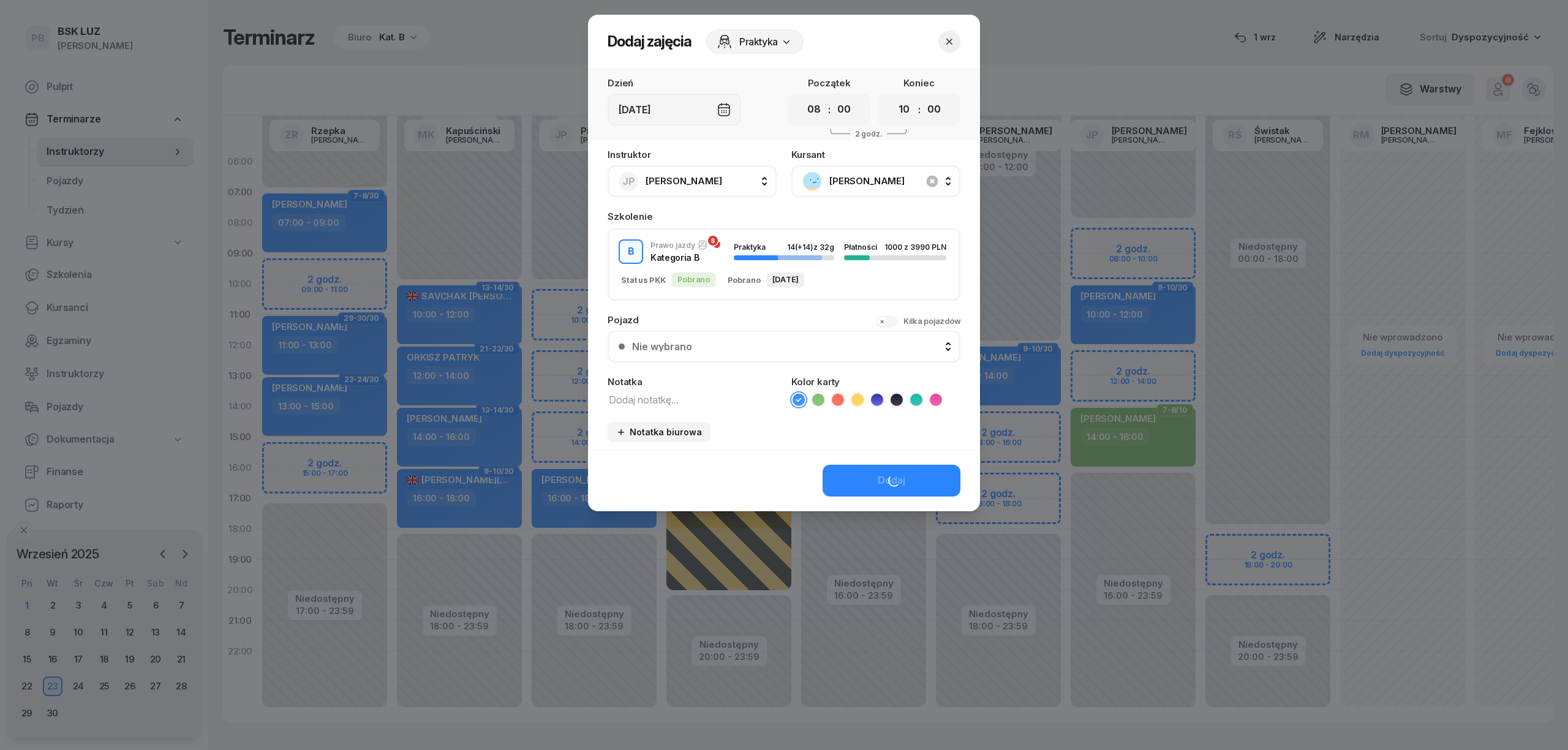
click at [877, 463] on div "Dodaj" at bounding box center [784, 480] width 392 height 62
click at [875, 481] on button "Dodaj" at bounding box center [891, 481] width 137 height 32
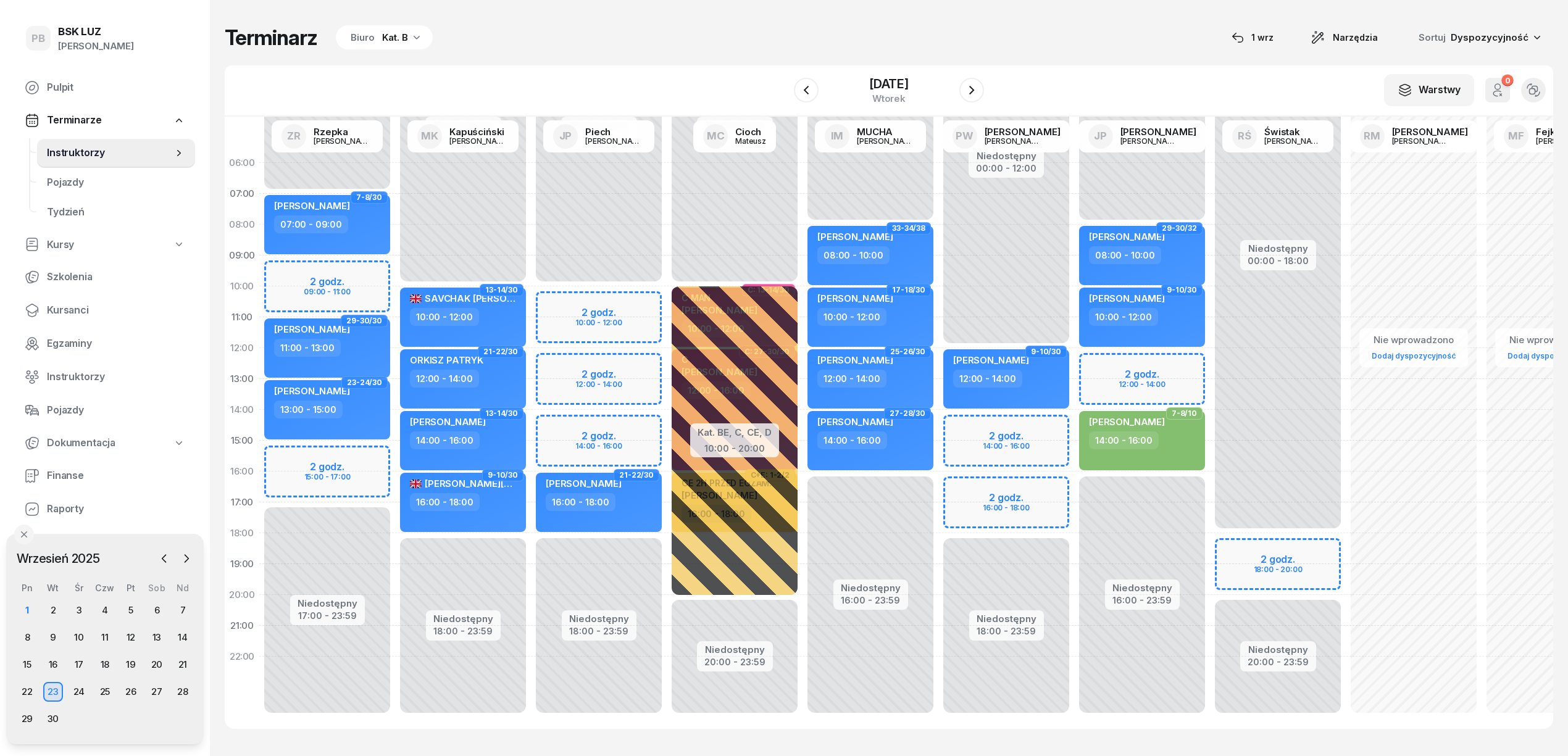
click at [1134, 70] on div "W Wybierz AK [PERSON_NAME] BP [PERSON_NAME] DP [PERSON_NAME] GS [PERSON_NAME] I…" at bounding box center [888, 92] width 1328 height 52
click at [800, 90] on icon "button" at bounding box center [807, 91] width 15 height 15
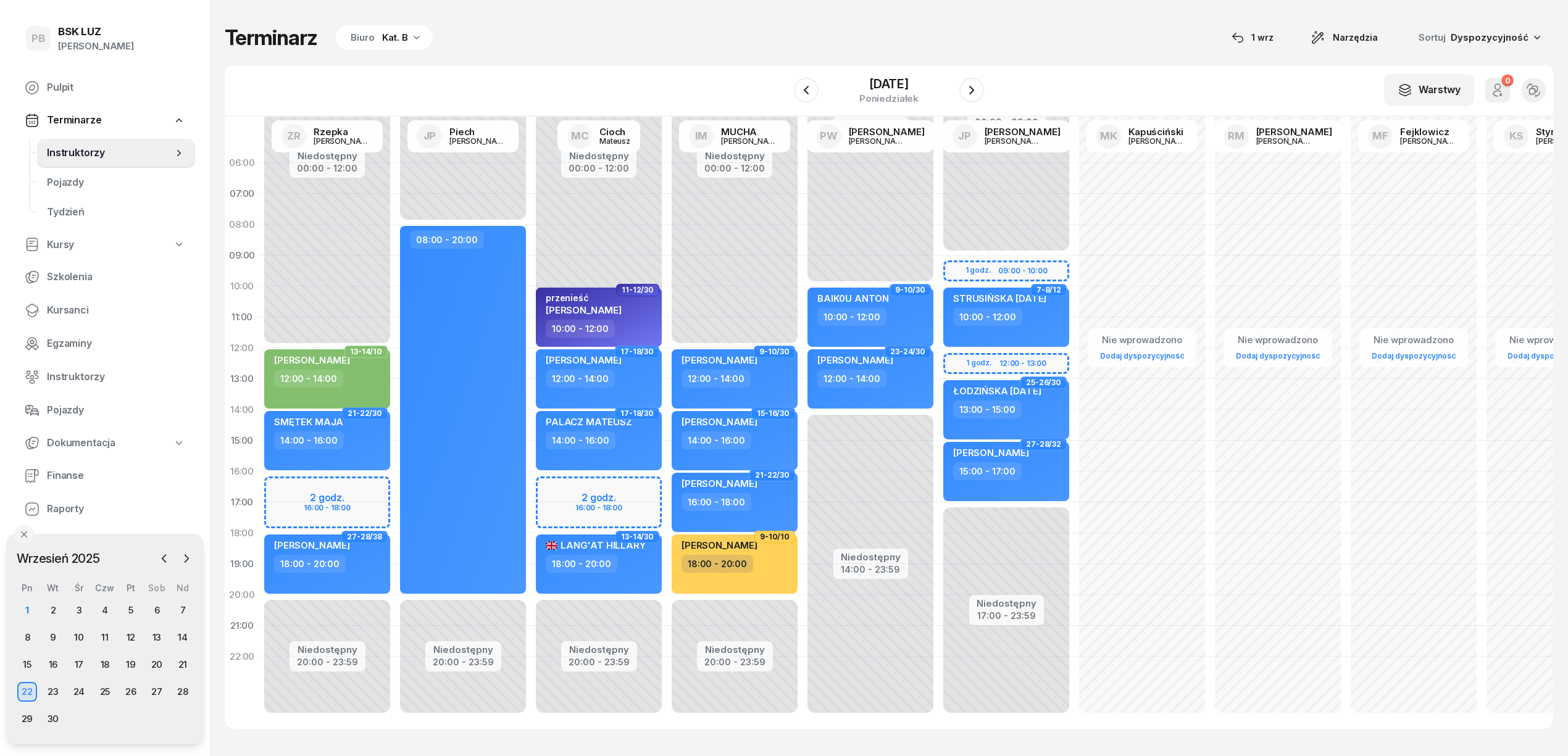
click at [812, 32] on div "Terminarz Biuro Kat. B [DATE] Narzędzia Sortuj Dyspozycyjność" at bounding box center [888, 37] width 1328 height 26
click at [1109, 24] on div "Terminarz Biuro Kat. B [DATE] Narzędzia Sortuj Dyspozycyjność W Wybierz AK [PER…" at bounding box center [888, 376] width 1328 height 753
click at [860, 62] on div "Terminarz Biuro Kat. B [DATE] Narzędzia Sortuj Dyspozycyjność W Wybierz AK [PER…" at bounding box center [888, 376] width 1328 height 753
click at [609, 39] on div "Terminarz Biuro Kat. B [DATE] Narzędzia Sortuj Dyspozycyjność" at bounding box center [888, 37] width 1328 height 26
click at [655, 62] on div "Terminarz Biuro Kat. B [DATE] Narzędzia Sortuj Dyspozycyjność W Wybierz AK [PER…" at bounding box center [888, 376] width 1328 height 753
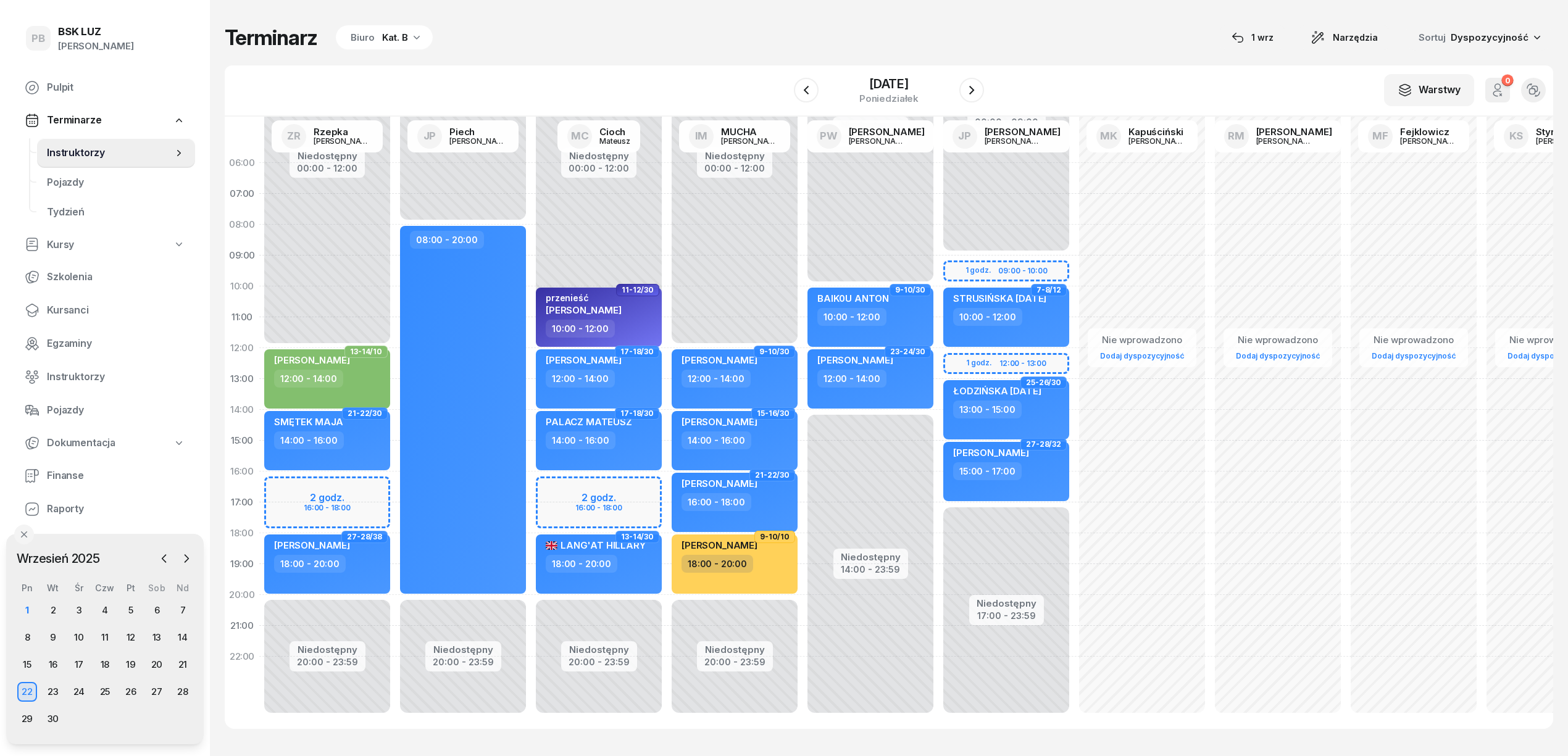
click at [603, 81] on div "W Wybierz AK [PERSON_NAME] BP [PERSON_NAME] DP [PERSON_NAME] GS [PERSON_NAME] I…" at bounding box center [888, 92] width 1328 height 52
click at [649, 58] on div "Terminarz Biuro Kat. B [DATE] Narzędzia Sortuj Dyspozycyjność W Wybierz AK [PER…" at bounding box center [888, 376] width 1328 height 753
click at [610, 40] on div "Terminarz Biuro Kat. B [DATE] Narzędzia Sortuj Dyspozycyjność" at bounding box center [888, 37] width 1328 height 26
click at [644, 62] on div "Terminarz Biuro Kat. B [DATE] Narzędzia Sortuj Dyspozycyjność W Wybierz AK [PER…" at bounding box center [888, 376] width 1328 height 753
click at [685, 47] on div "Terminarz Biuro Kat. B [DATE] Narzędzia Sortuj Dyspozycyjność" at bounding box center [888, 37] width 1328 height 26
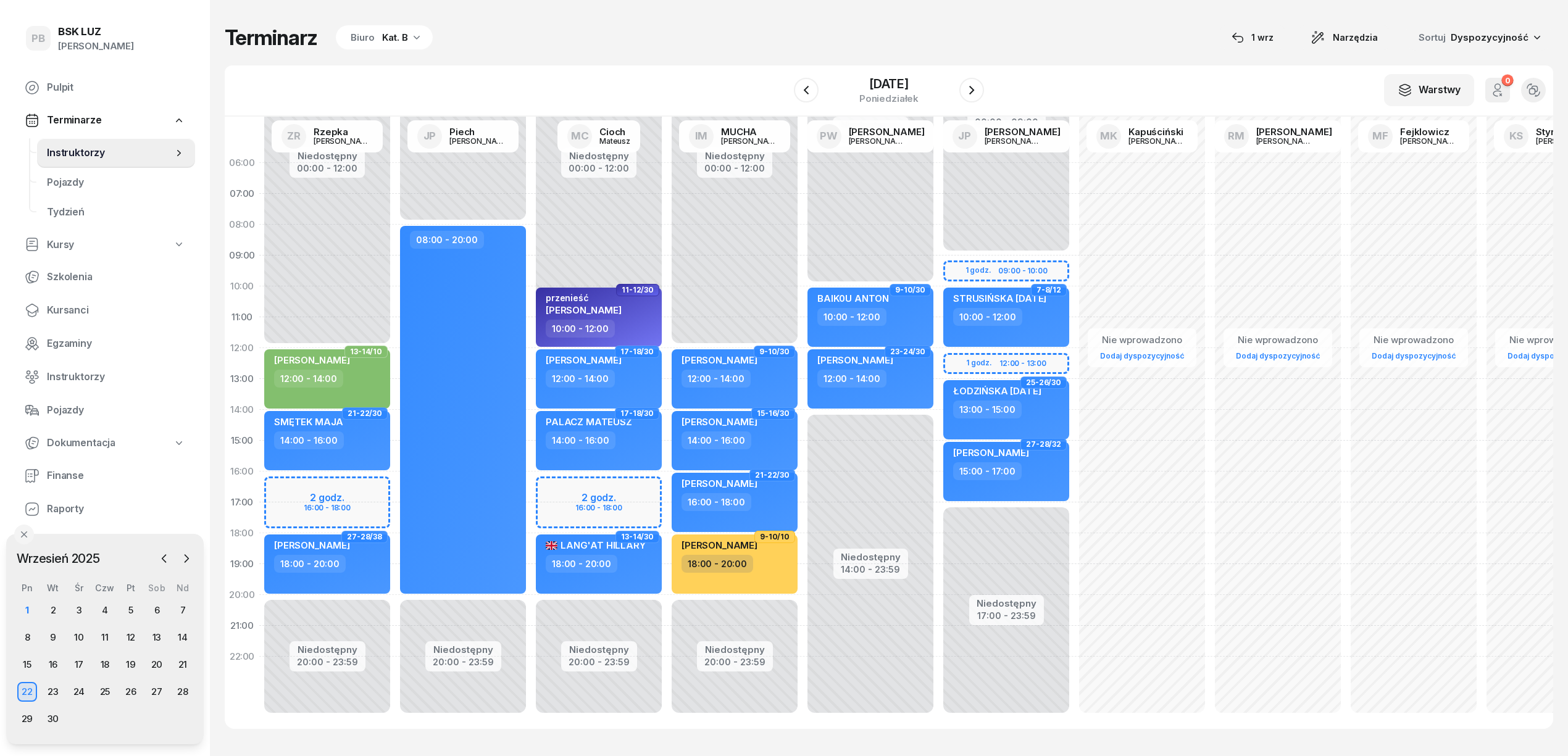
click at [630, 66] on div "W Wybierz AK [PERSON_NAME] BP [PERSON_NAME] DP [PERSON_NAME] GS [PERSON_NAME] I…" at bounding box center [888, 92] width 1328 height 52
click at [662, 27] on div "Terminarz Biuro Kat. B [DATE] Narzędzia Sortuj Dyspozycyjność" at bounding box center [888, 37] width 1328 height 26
